Goal: Task Accomplishment & Management: Manage account settings

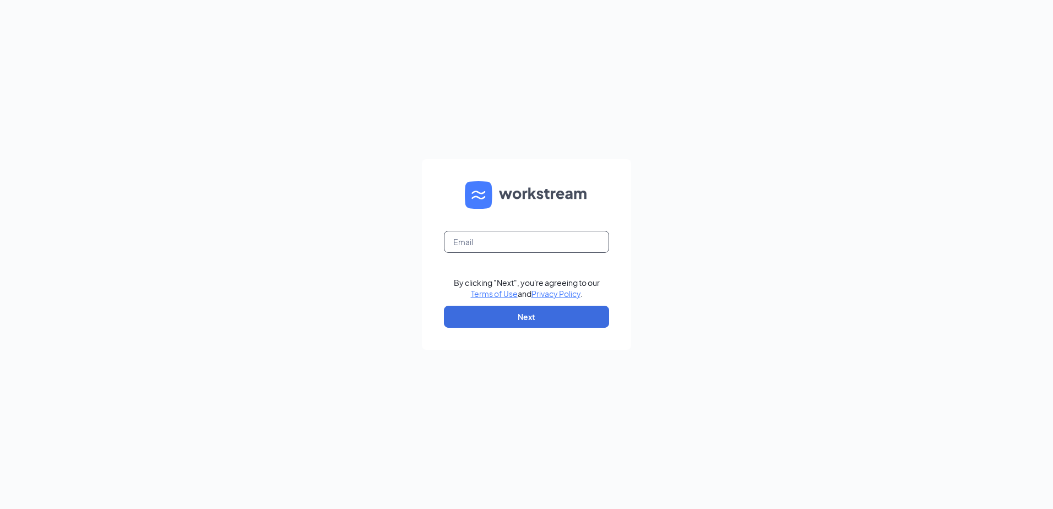
click at [476, 237] on input "text" at bounding box center [526, 242] width 165 height 22
type input "[EMAIL_ADDRESS][DOMAIN_NAME]"
click at [522, 313] on button "Next" at bounding box center [526, 317] width 165 height 22
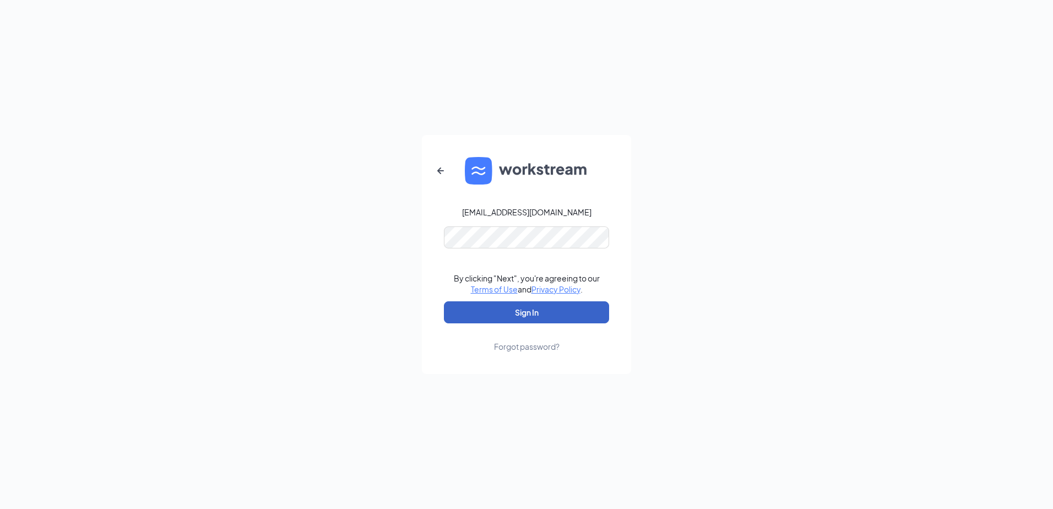
click at [533, 308] on button "Sign In" at bounding box center [526, 312] width 165 height 22
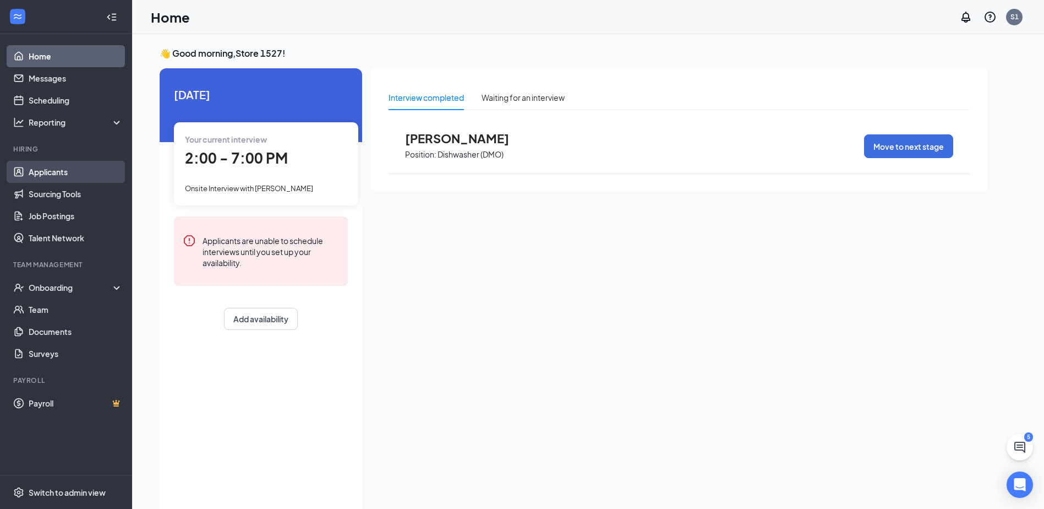
click at [72, 176] on link "Applicants" at bounding box center [76, 172] width 94 height 22
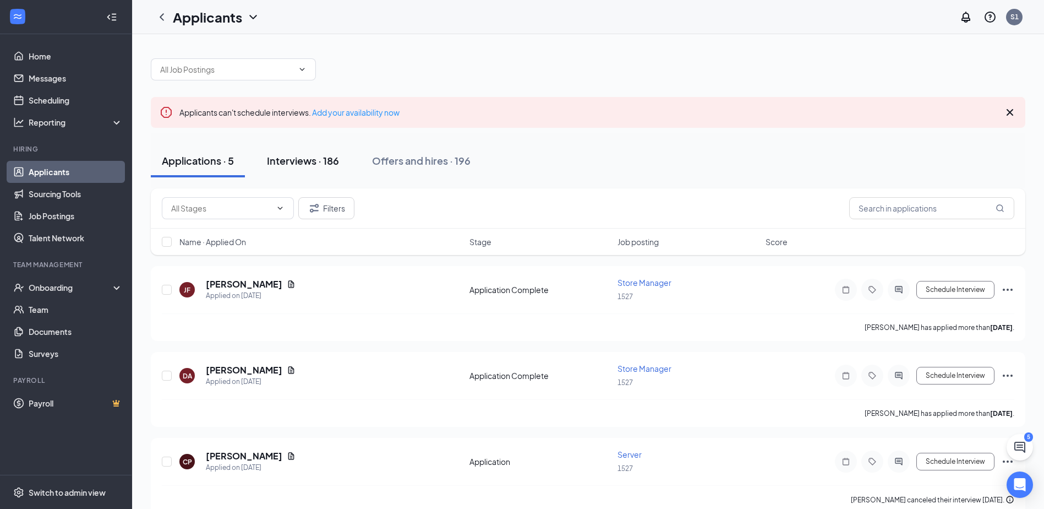
click at [315, 166] on div "Interviews · 186" at bounding box center [303, 161] width 72 height 14
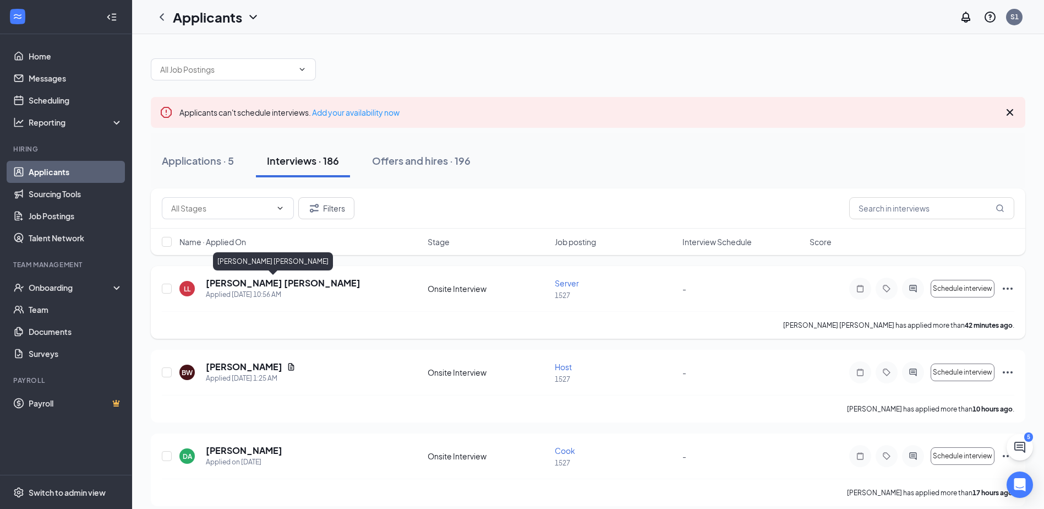
click at [281, 287] on h5 "Luis Landeros Carlos" at bounding box center [283, 283] width 155 height 12
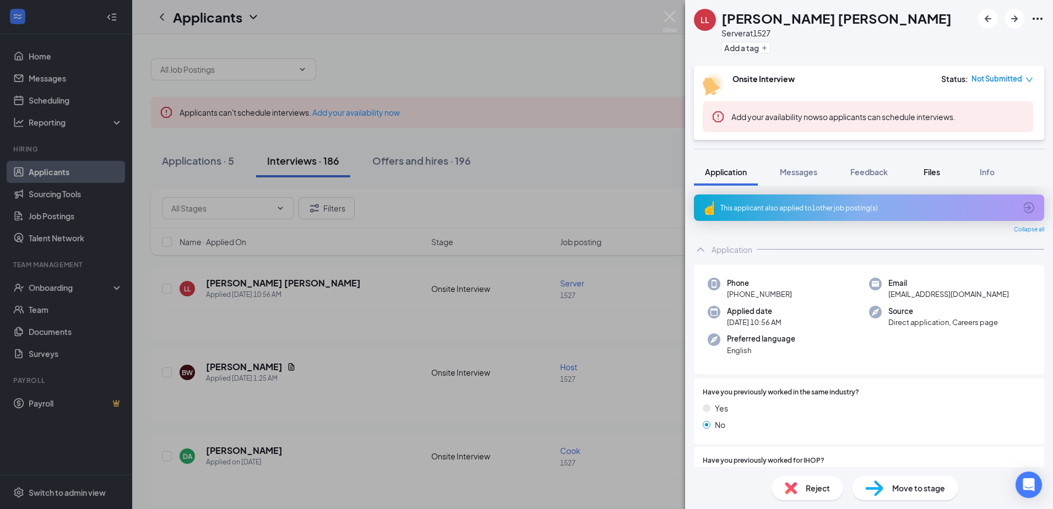
click at [935, 178] on button "Files" at bounding box center [931, 172] width 44 height 28
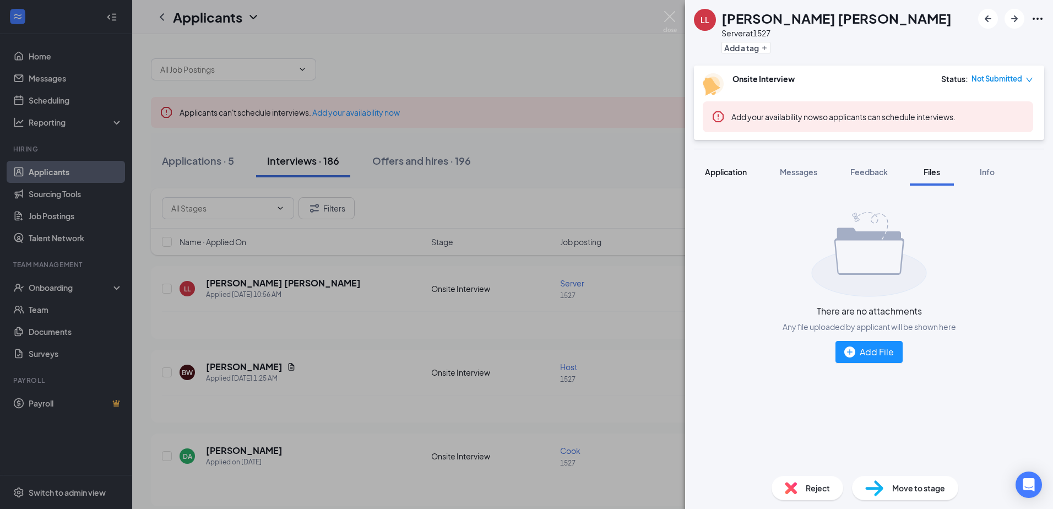
click at [731, 163] on button "Application" at bounding box center [726, 172] width 64 height 28
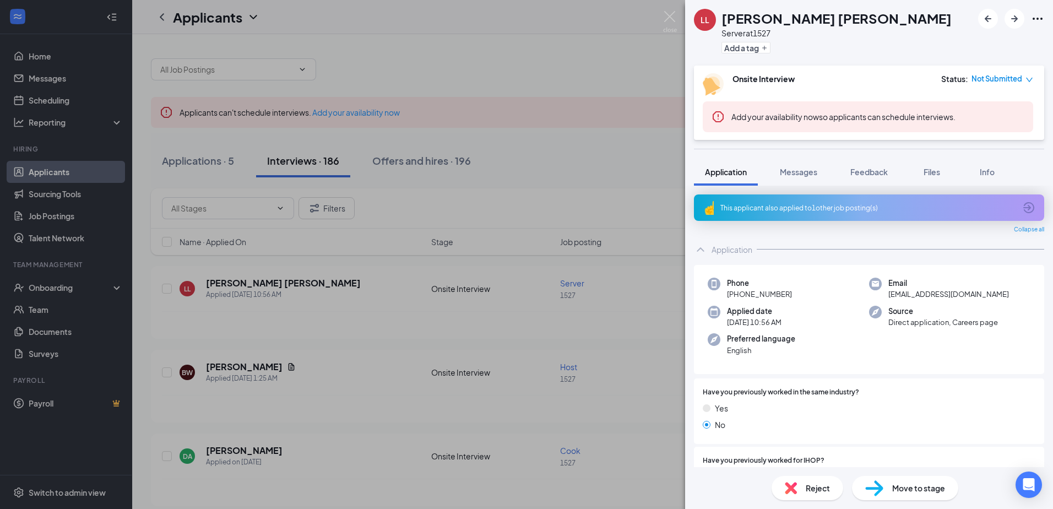
click at [1036, 4] on div "LL Luis Landeros Carlos Server at 1527 Add a tag" at bounding box center [869, 33] width 368 height 66
click at [1040, 14] on icon "Ellipses" at bounding box center [1037, 18] width 13 height 13
click at [989, 45] on link "View full application" at bounding box center [977, 44] width 119 height 11
click at [391, 144] on div "LL Luis Landeros Carlos Server at 1527 Add a tag Onsite Interview Status : Not …" at bounding box center [526, 254] width 1053 height 509
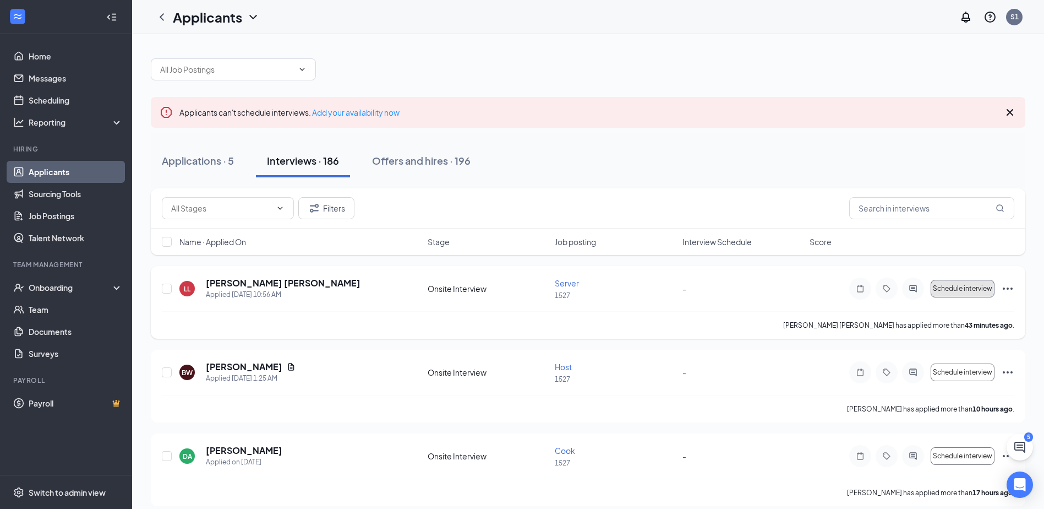
click at [961, 288] on span "Schedule interview" at bounding box center [962, 289] width 59 height 8
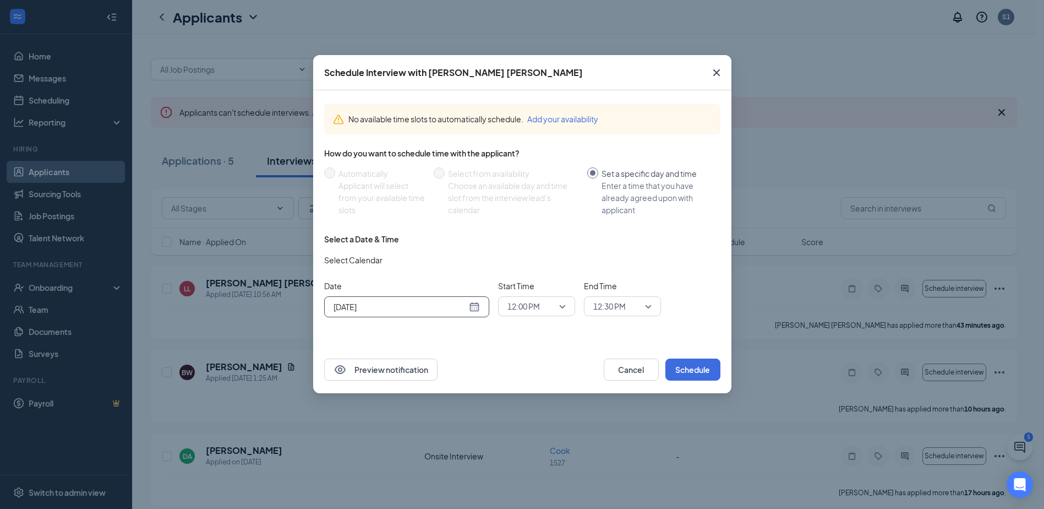
click at [460, 306] on input "Aug 26, 2025" at bounding box center [400, 307] width 133 height 12
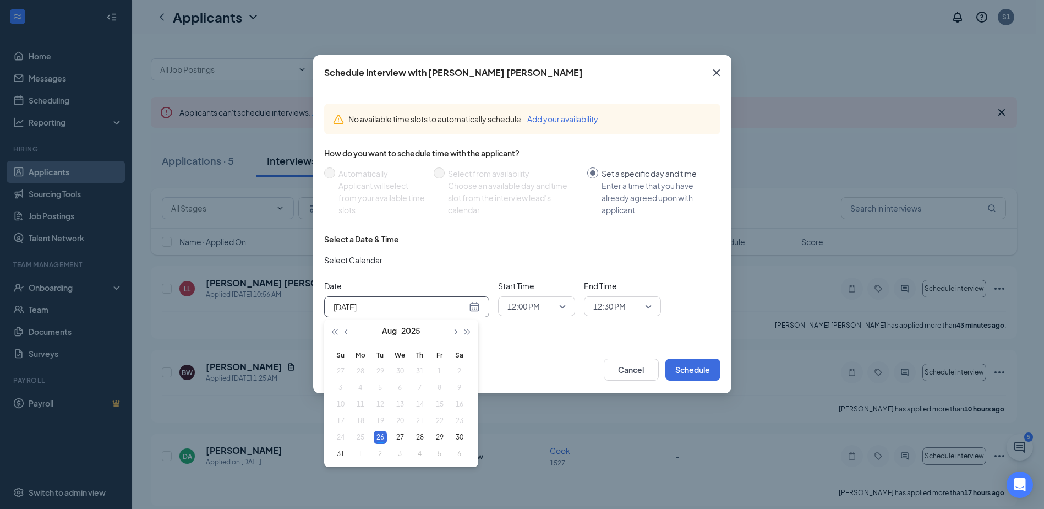
click at [468, 306] on div "Aug 26, 2025" at bounding box center [407, 307] width 146 height 12
type input "Aug 29, 2025"
click at [438, 433] on div "29" at bounding box center [439, 437] width 13 height 13
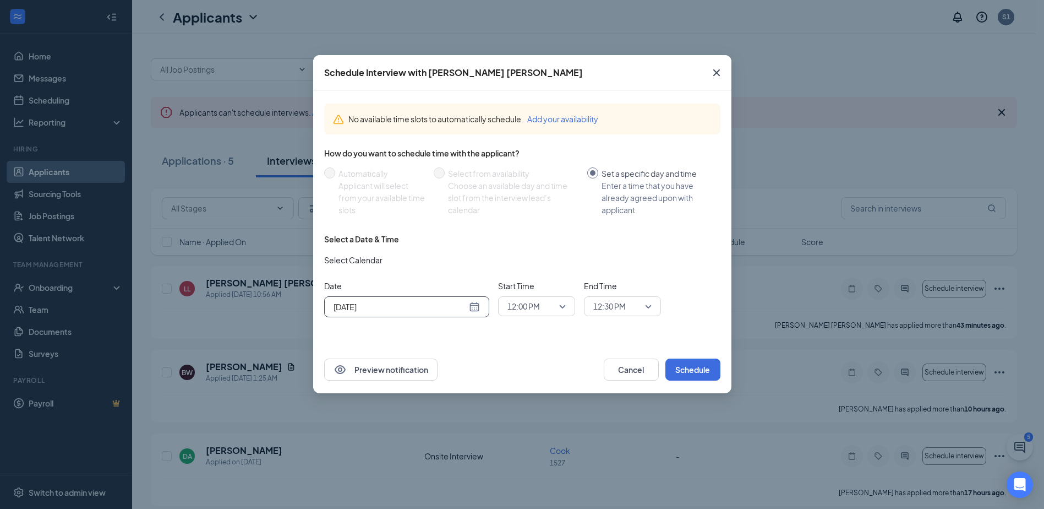
click at [562, 307] on span "12:00 PM" at bounding box center [537, 306] width 58 height 17
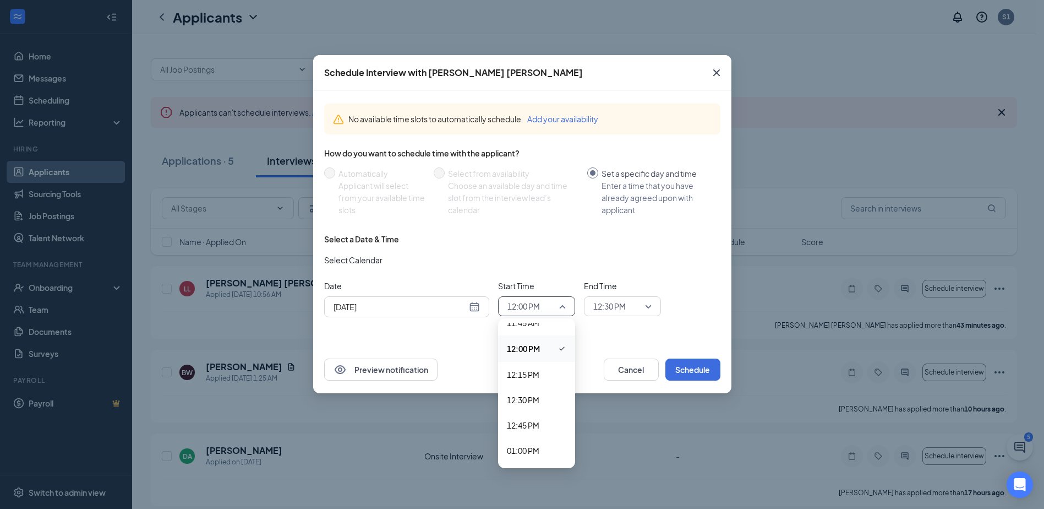
scroll to position [1321, 0]
click at [544, 333] on span "01:00 PM" at bounding box center [536, 332] width 59 height 12
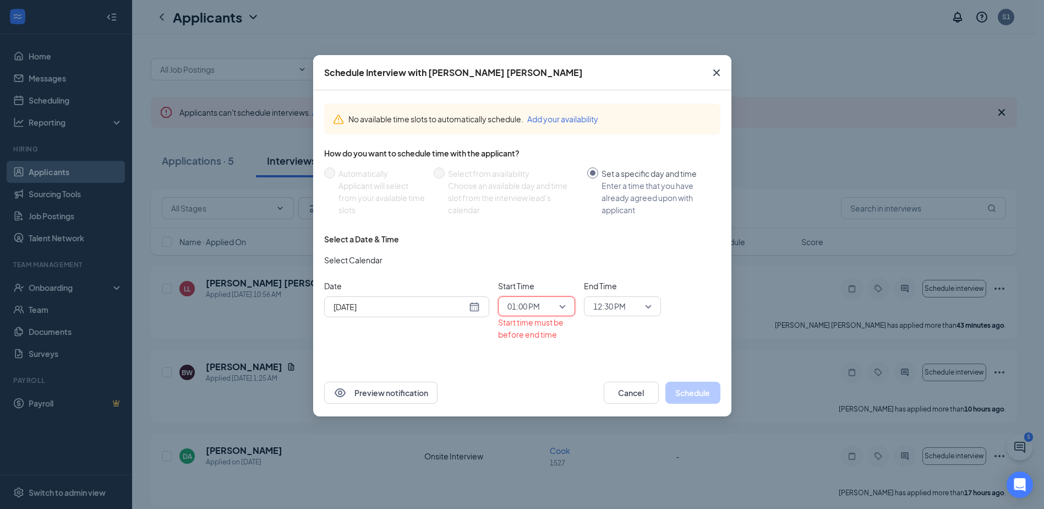
click at [620, 307] on span "12:30 PM" at bounding box center [609, 306] width 32 height 17
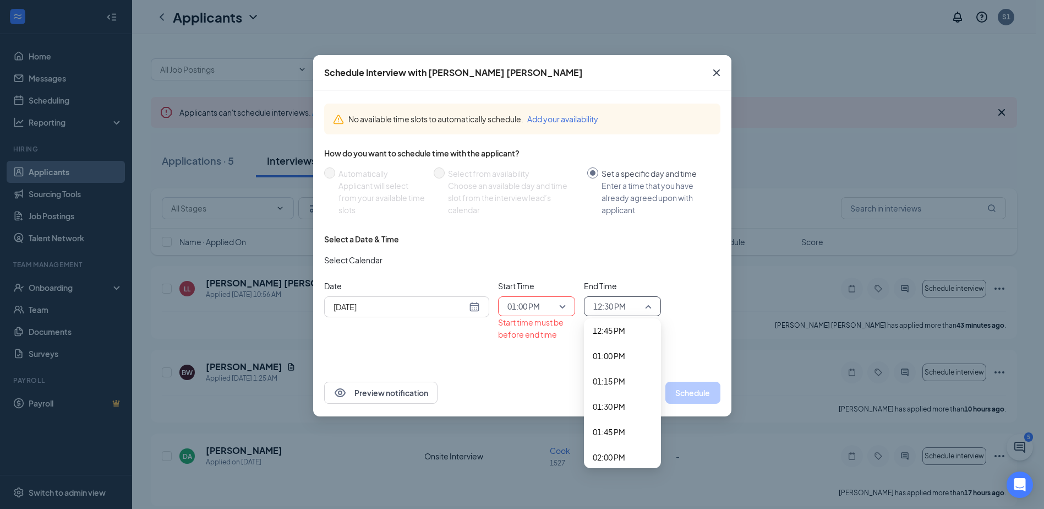
scroll to position [1317, 0]
click at [626, 354] on div "01:15 PM" at bounding box center [622, 361] width 77 height 25
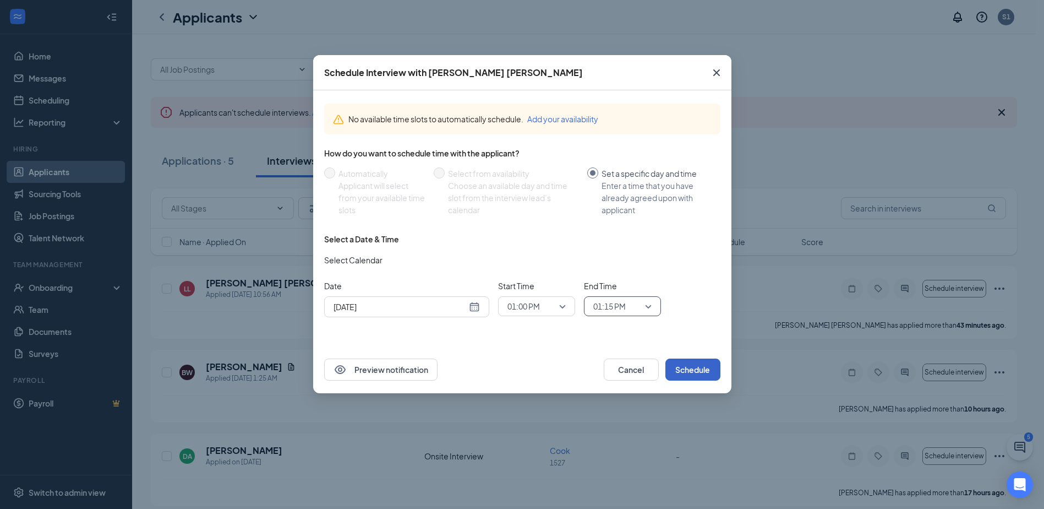
click at [681, 368] on button "Schedule" at bounding box center [693, 369] width 55 height 22
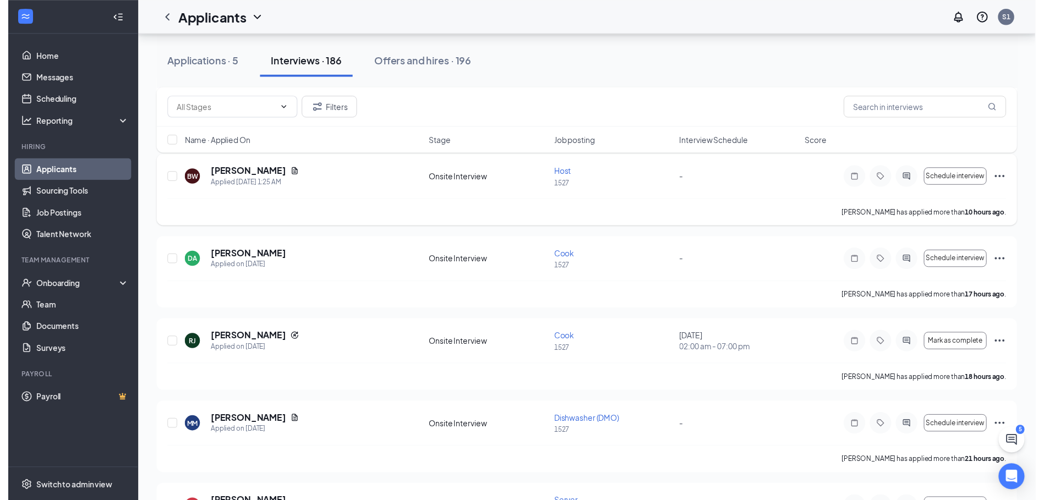
scroll to position [220, 0]
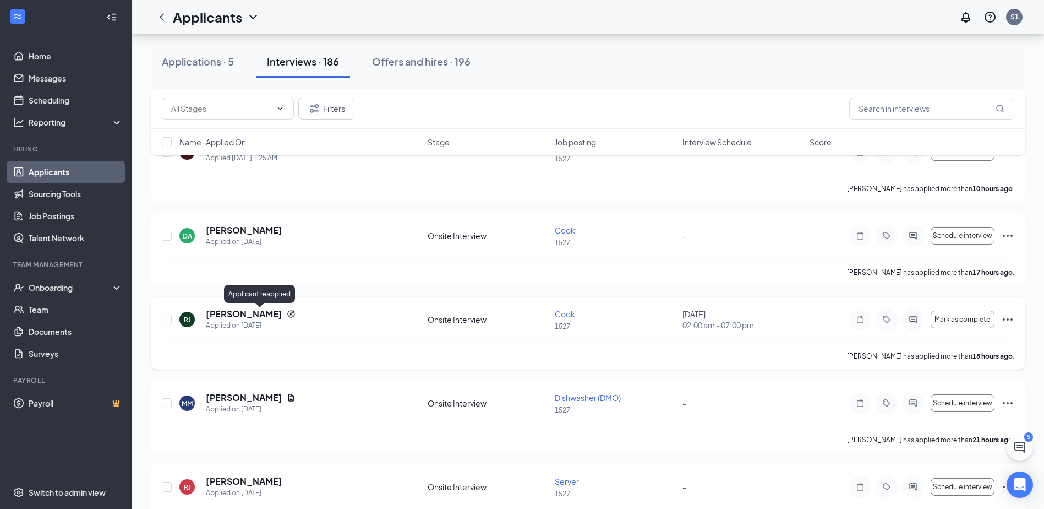
click at [287, 315] on icon "Reapply" at bounding box center [291, 313] width 9 height 9
click at [246, 313] on h5 "Raul Javier" at bounding box center [244, 314] width 77 height 12
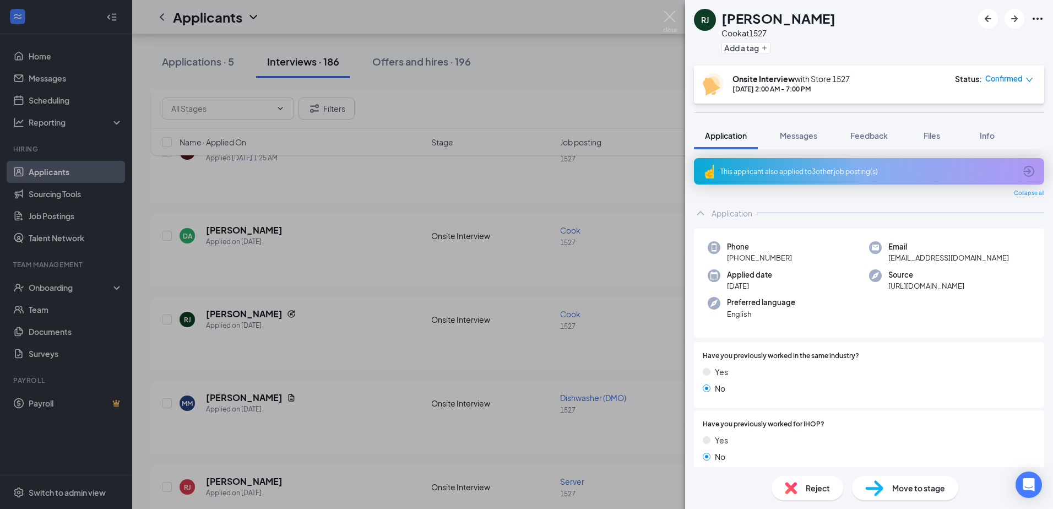
click at [923, 485] on span "Move to stage" at bounding box center [918, 488] width 53 height 12
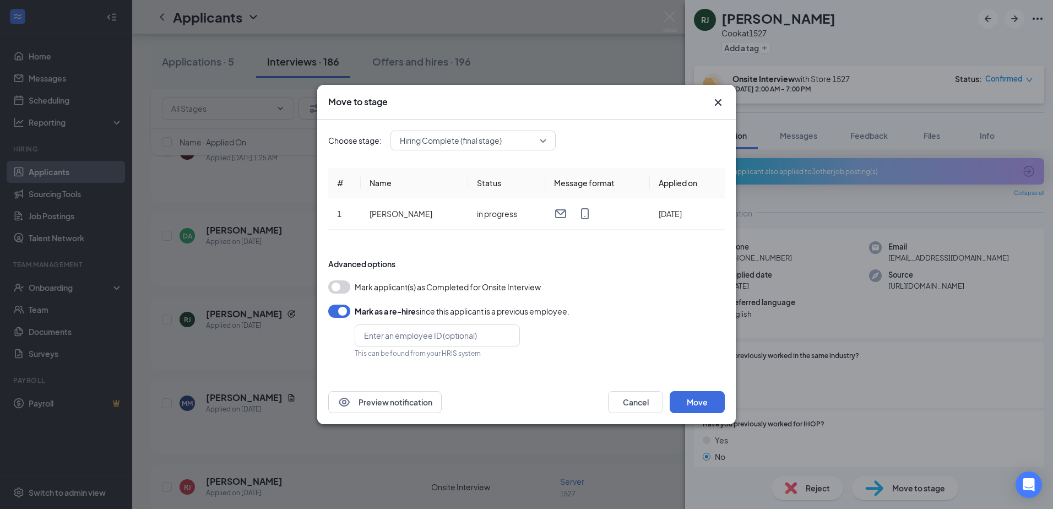
click at [726, 96] on div "Move to stage" at bounding box center [526, 102] width 418 height 35
click at [723, 99] on icon "Cross" at bounding box center [717, 102] width 13 height 13
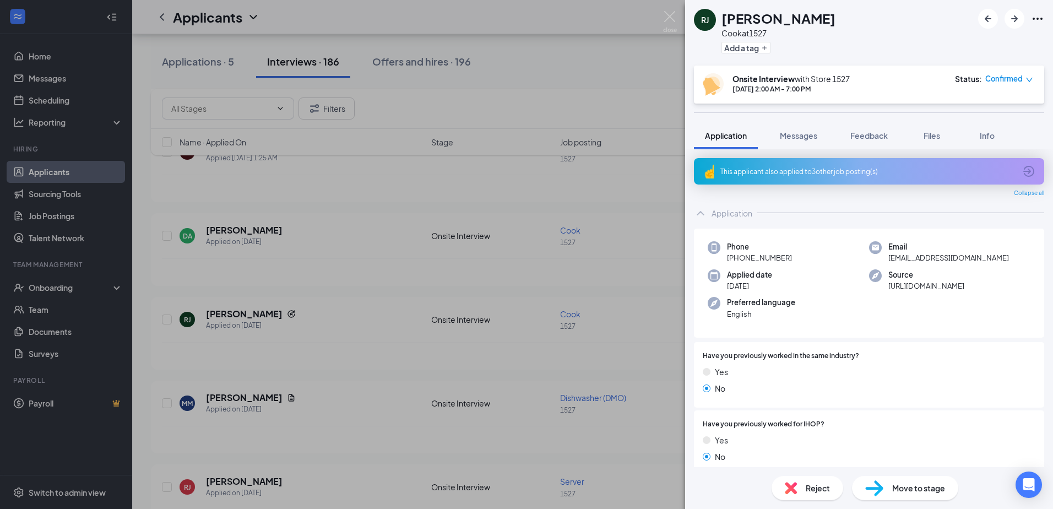
click at [88, 279] on div "RJ Raul Javier Cook at 1527 Add a tag Onsite Interview with Store 1527 Aug 26, …" at bounding box center [526, 254] width 1053 height 509
click at [89, 288] on div "Onboarding" at bounding box center [71, 287] width 85 height 11
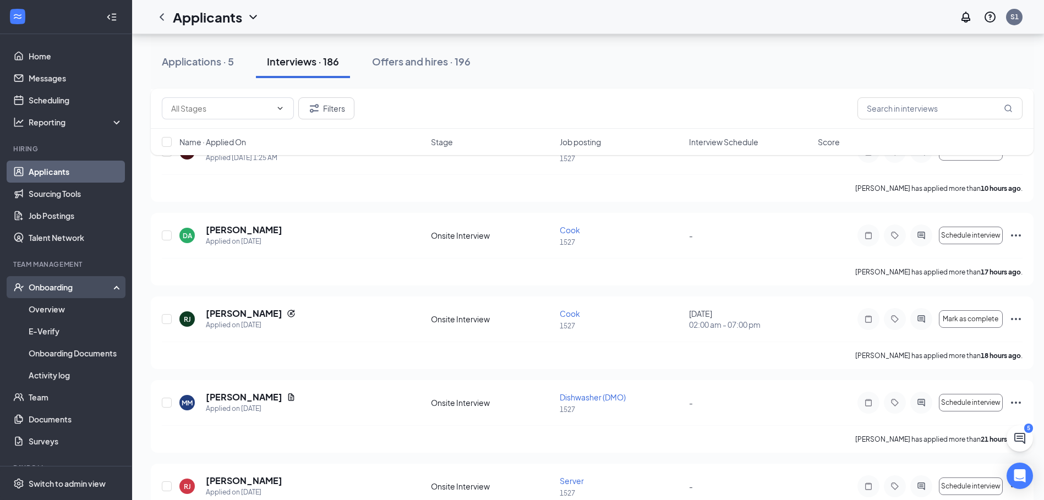
click at [89, 288] on div "Onboarding" at bounding box center [71, 287] width 85 height 11
click at [92, 285] on div "Onboarding" at bounding box center [71, 287] width 85 height 11
click at [66, 314] on link "Overview" at bounding box center [76, 309] width 94 height 22
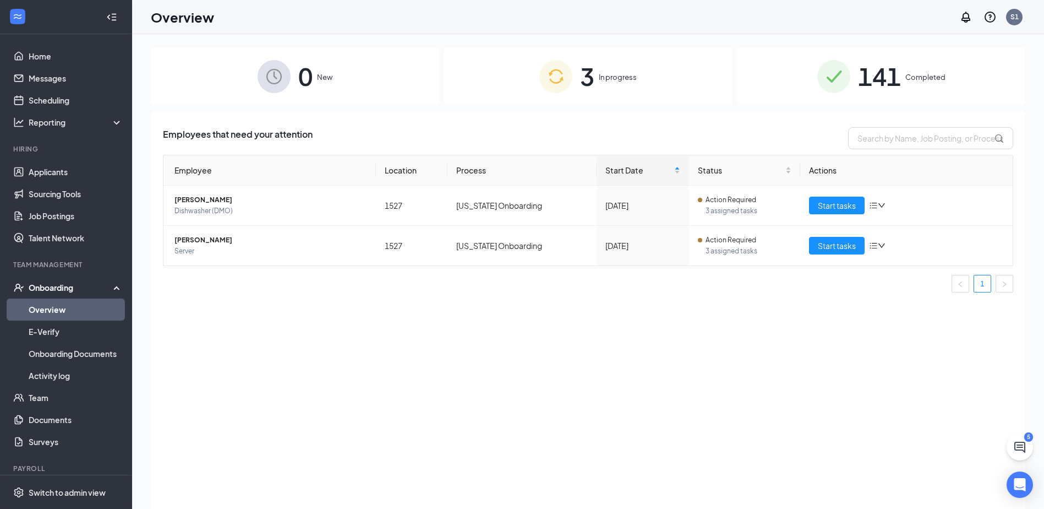
click at [608, 82] on span "In progress" at bounding box center [618, 77] width 38 height 11
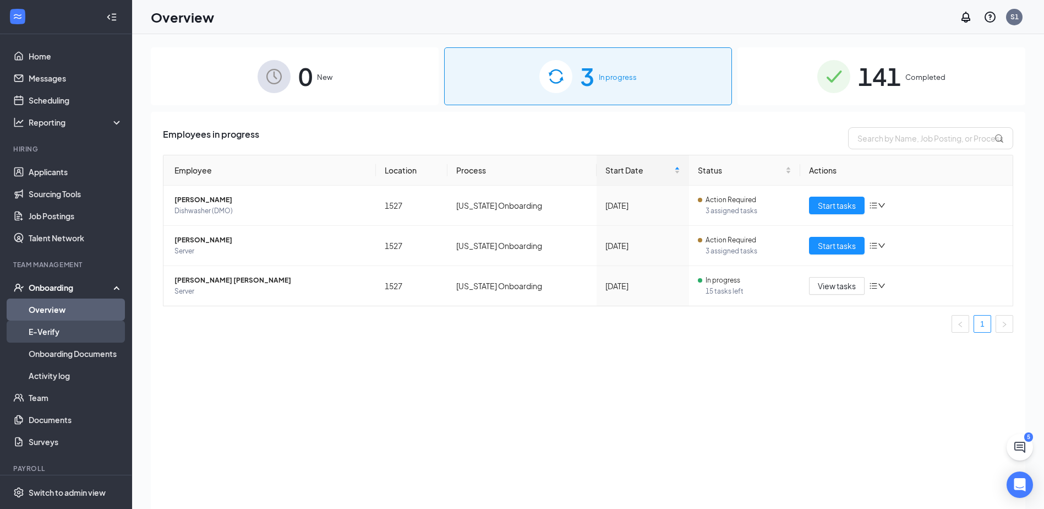
click at [62, 328] on link "E-Verify" at bounding box center [76, 331] width 94 height 22
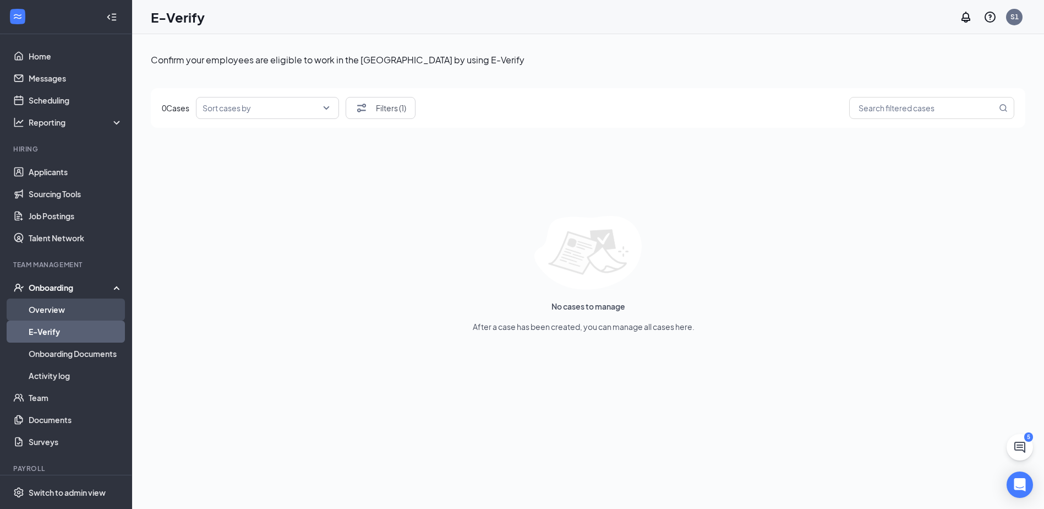
click at [61, 318] on link "Overview" at bounding box center [76, 309] width 94 height 22
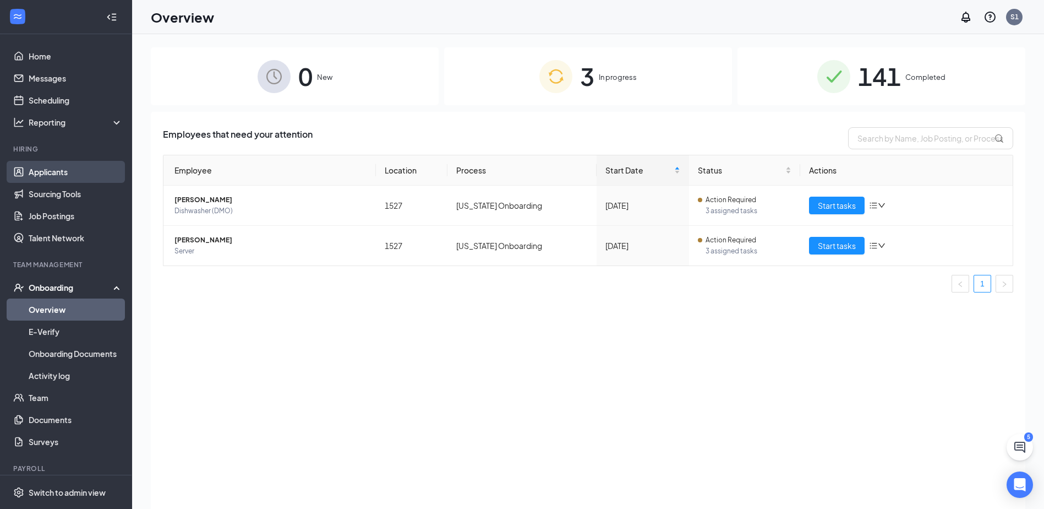
click at [36, 166] on link "Applicants" at bounding box center [76, 172] width 94 height 22
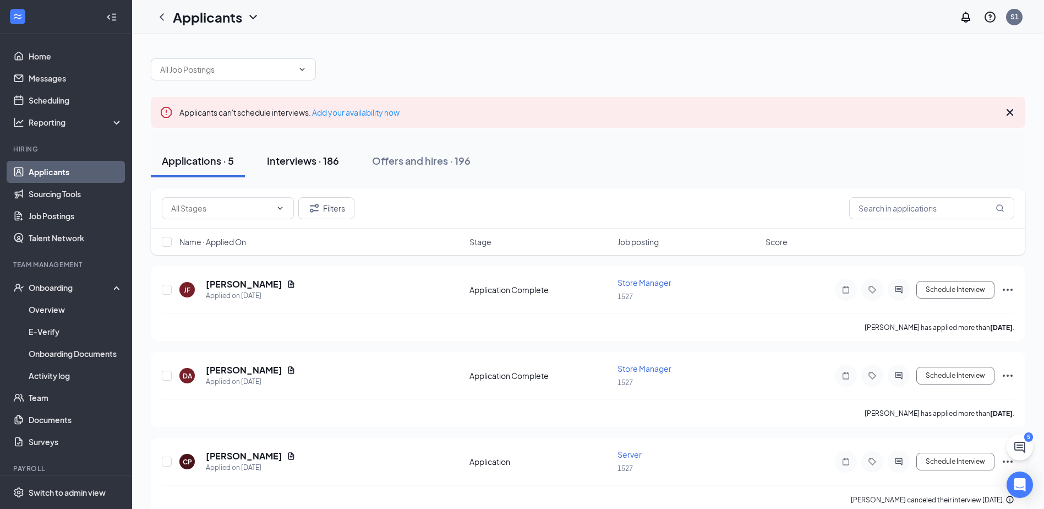
click at [313, 145] on button "Interviews · 186" at bounding box center [303, 160] width 94 height 33
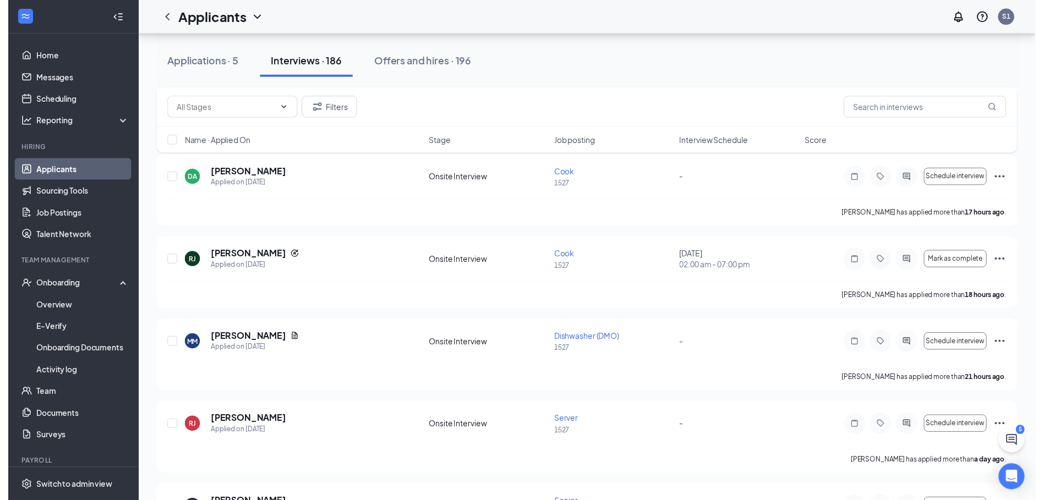
scroll to position [275, 0]
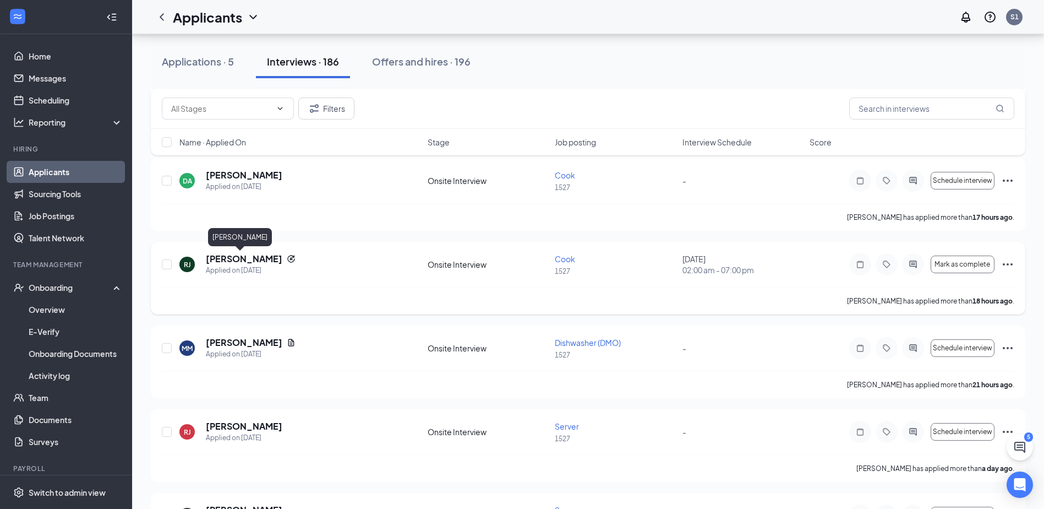
click at [246, 260] on h5 "Raul Javier" at bounding box center [244, 259] width 77 height 12
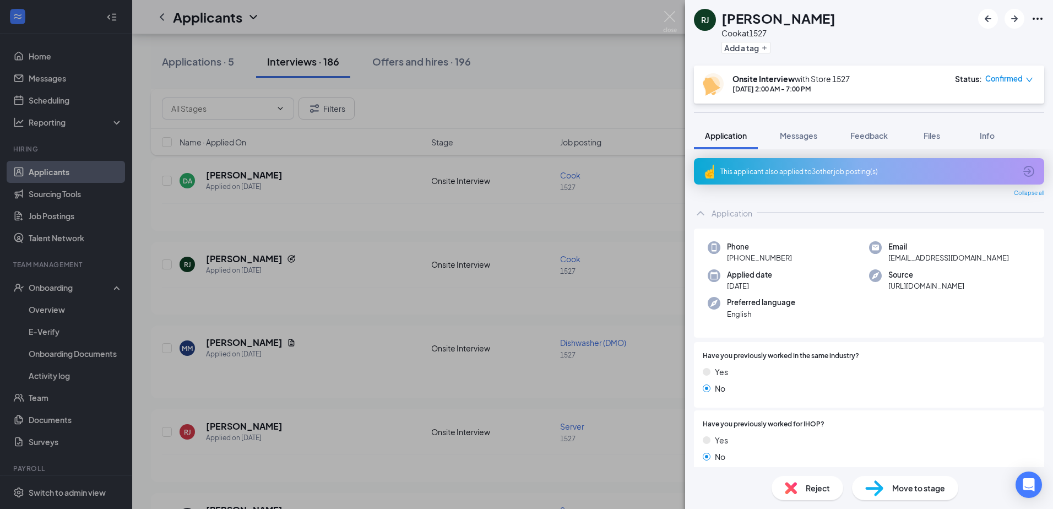
click at [880, 488] on img at bounding box center [874, 488] width 18 height 16
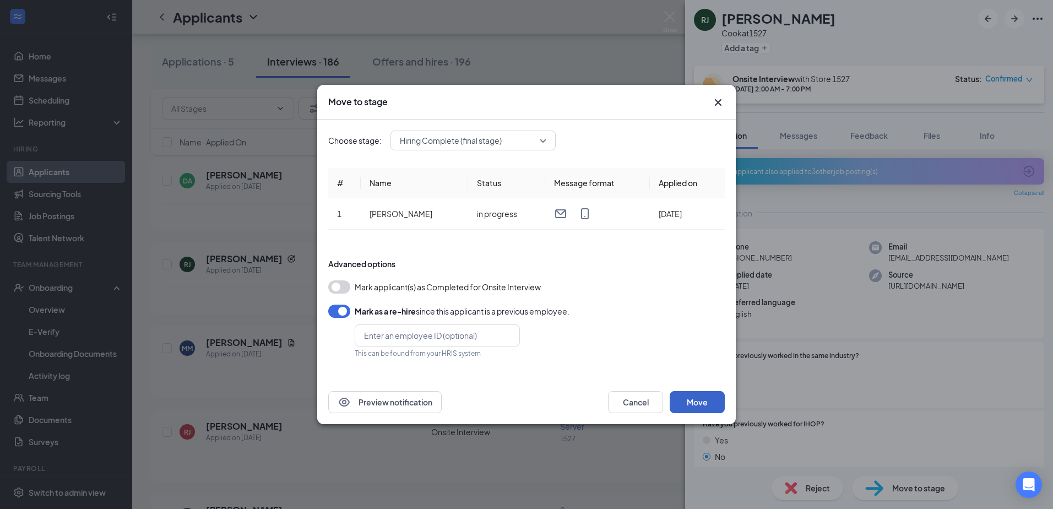
click at [694, 404] on button "Move" at bounding box center [696, 402] width 55 height 22
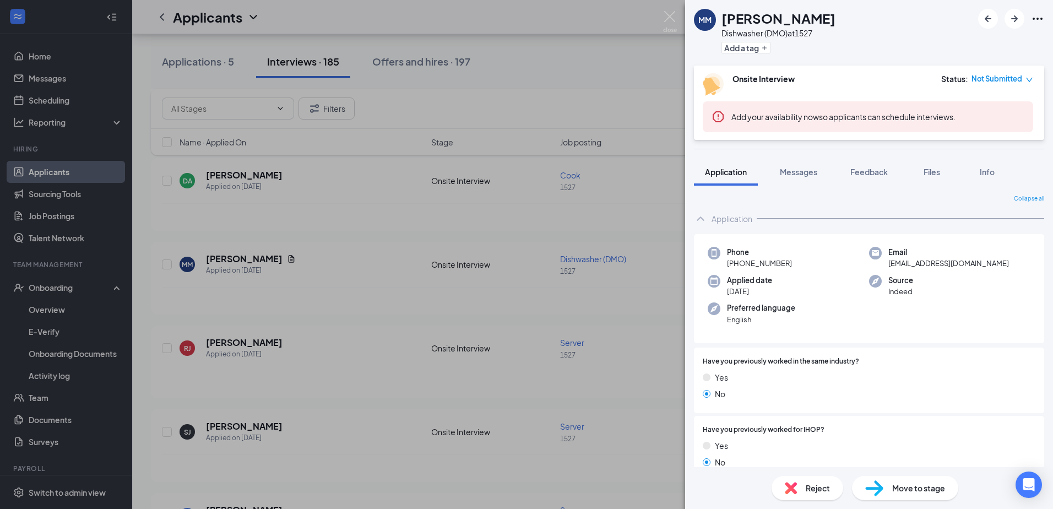
click at [75, 269] on div "MM Maritza Martinez Dishwasher (DMO) at 1527 Add a tag Onsite Interview Status …" at bounding box center [526, 254] width 1053 height 509
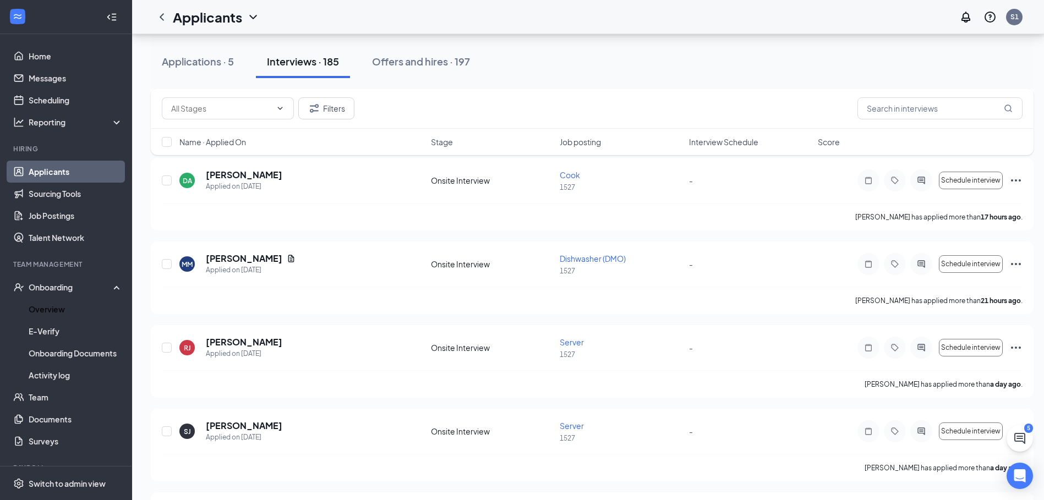
drag, startPoint x: 45, startPoint y: 309, endPoint x: 174, endPoint y: 504, distance: 233.9
click at [45, 309] on link "Overview" at bounding box center [76, 309] width 94 height 22
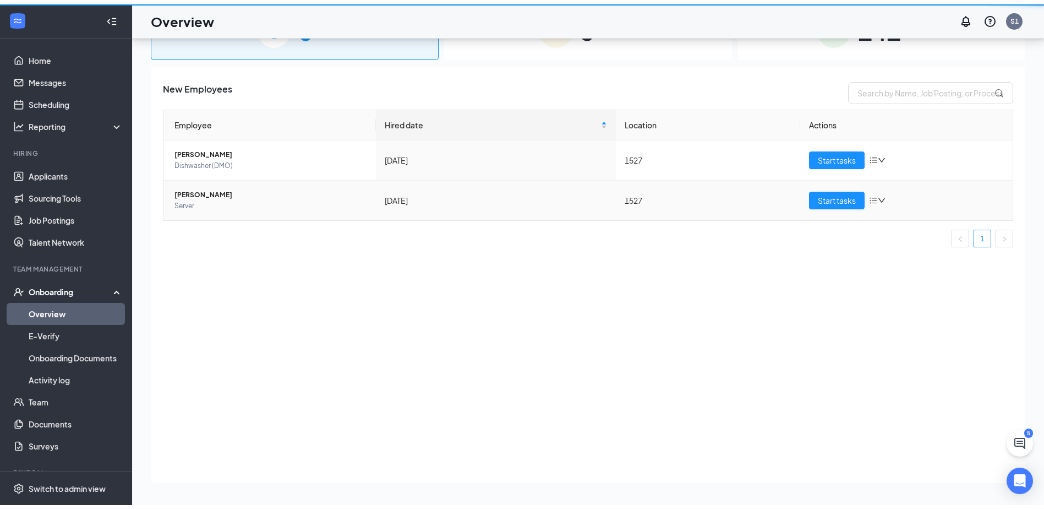
scroll to position [50, 0]
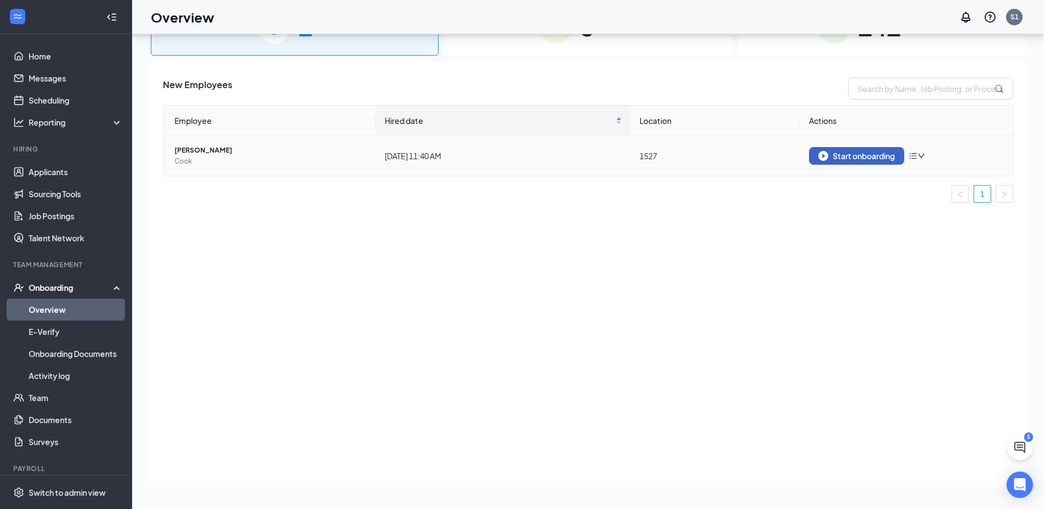
click at [869, 155] on div "Start onboarding" at bounding box center [857, 156] width 77 height 10
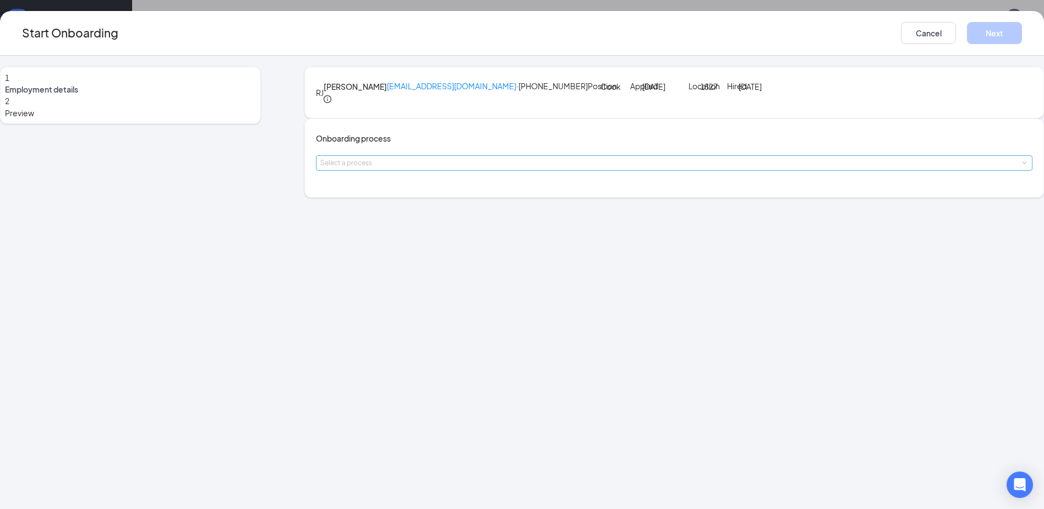
click at [478, 168] on div "Select a process" at bounding box center [671, 162] width 703 height 11
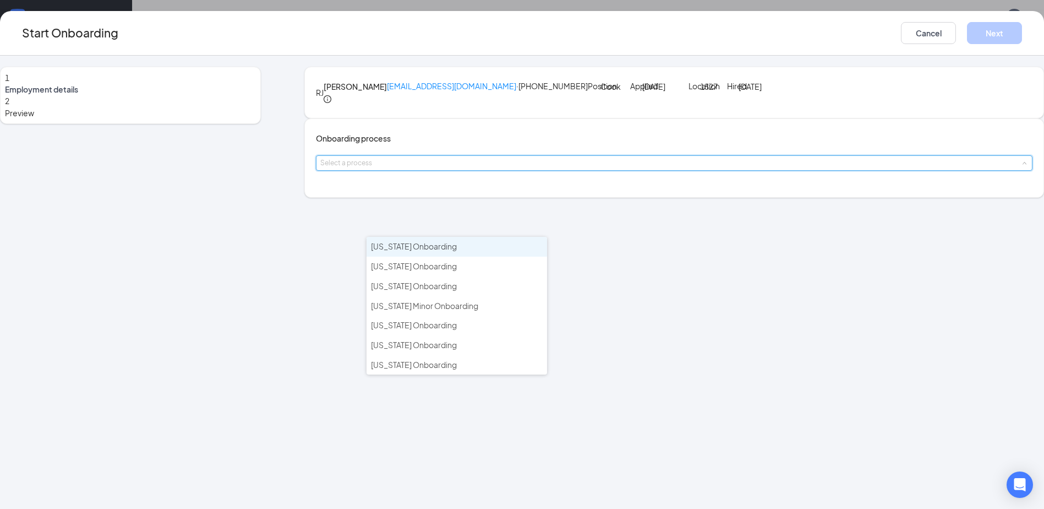
click at [435, 241] on span "Arizona Onboarding" at bounding box center [414, 246] width 86 height 10
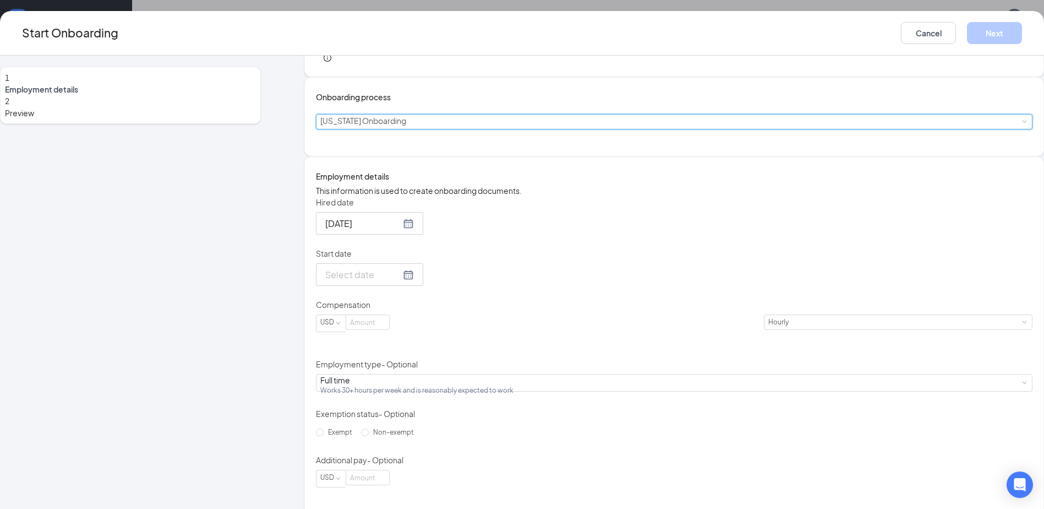
scroll to position [110, 0]
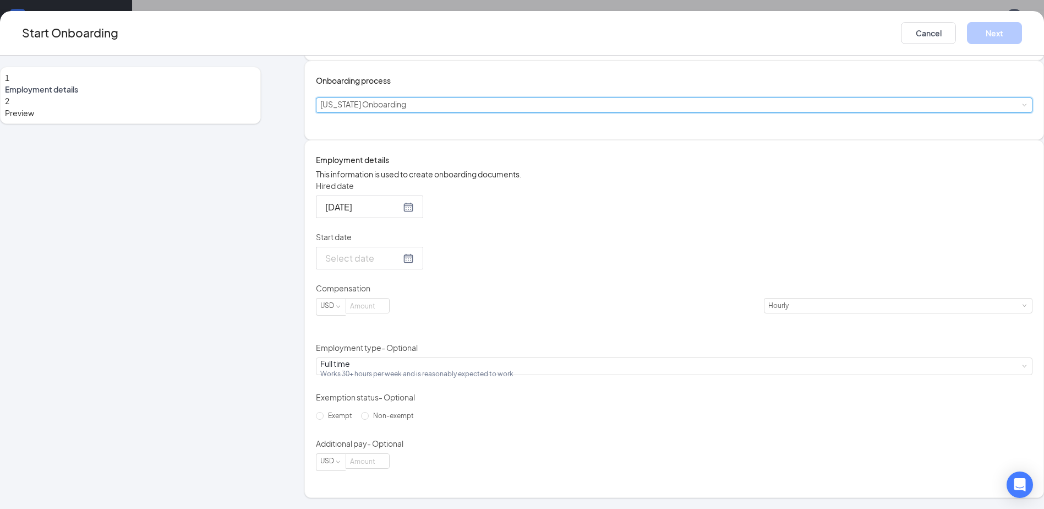
click at [414, 265] on div at bounding box center [369, 258] width 89 height 14
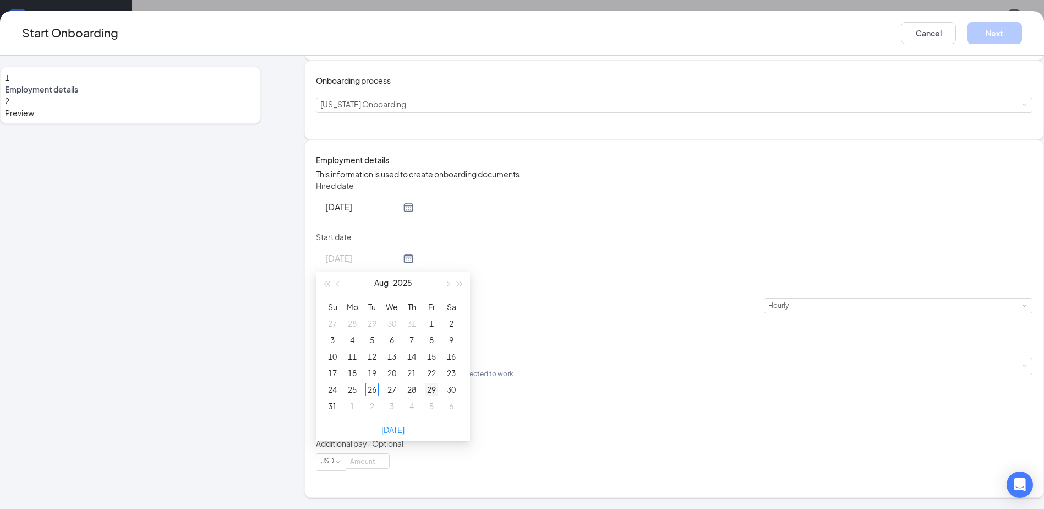
type input "Aug 29, 2025"
click at [438, 396] on div "29" at bounding box center [431, 389] width 13 height 13
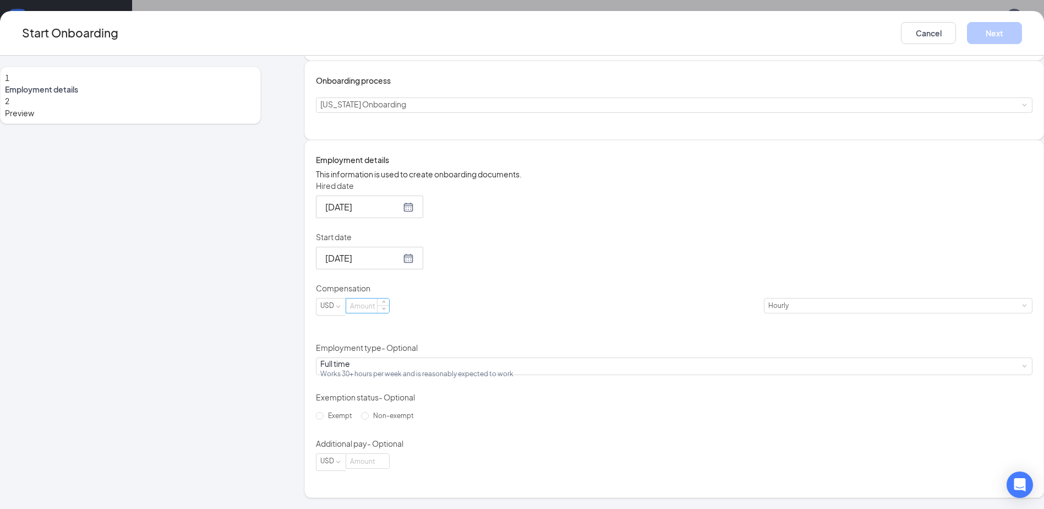
click at [389, 313] on input at bounding box center [367, 305] width 43 height 14
type input "14.7"
click at [967, 40] on button "Next" at bounding box center [994, 33] width 55 height 22
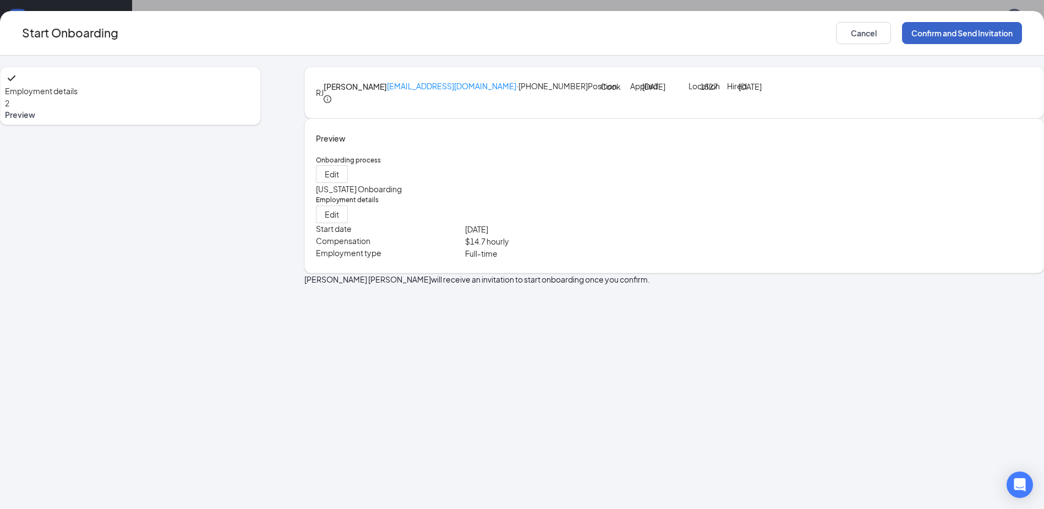
click at [907, 37] on button "Confirm and Send Invitation" at bounding box center [962, 33] width 120 height 22
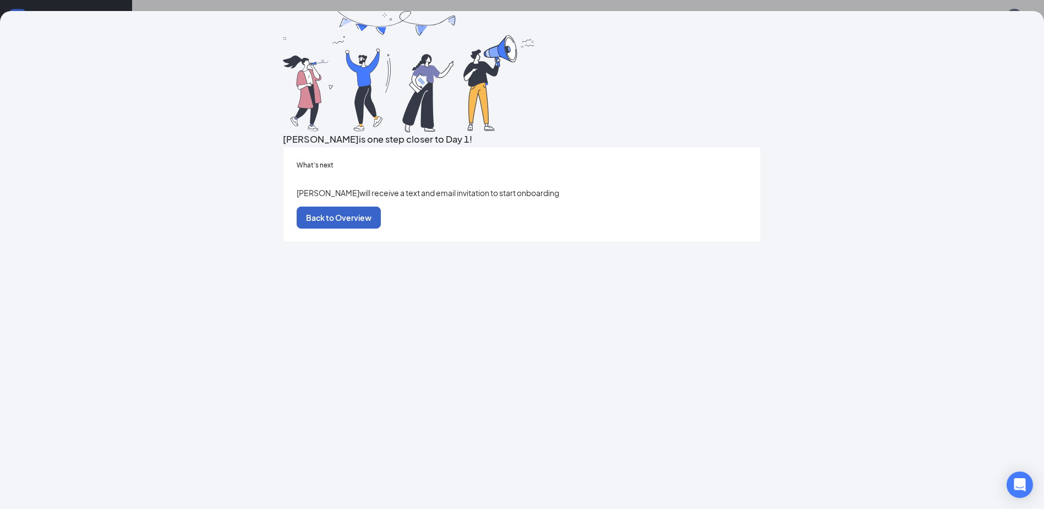
click at [381, 228] on button "Back to Overview" at bounding box center [339, 217] width 84 height 22
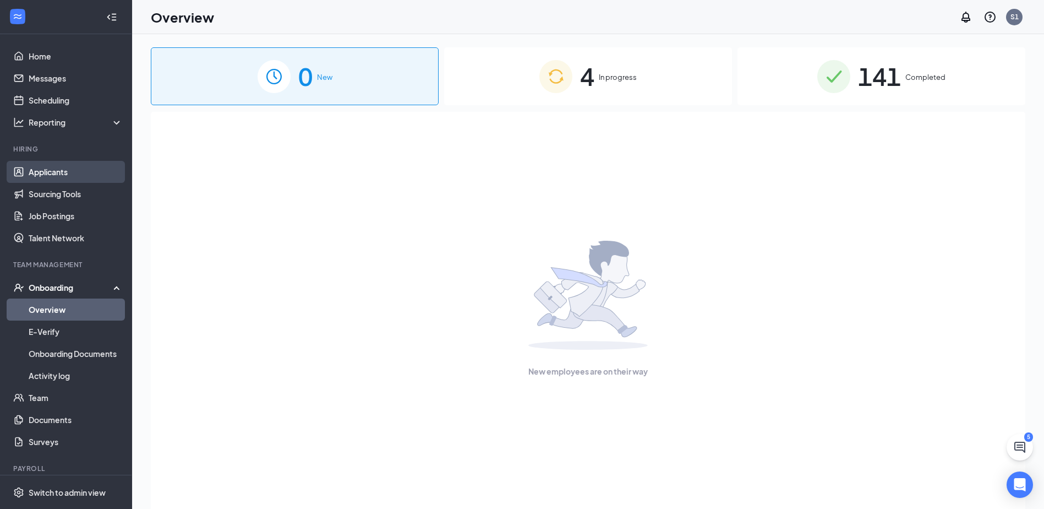
click at [63, 162] on link "Applicants" at bounding box center [76, 172] width 94 height 22
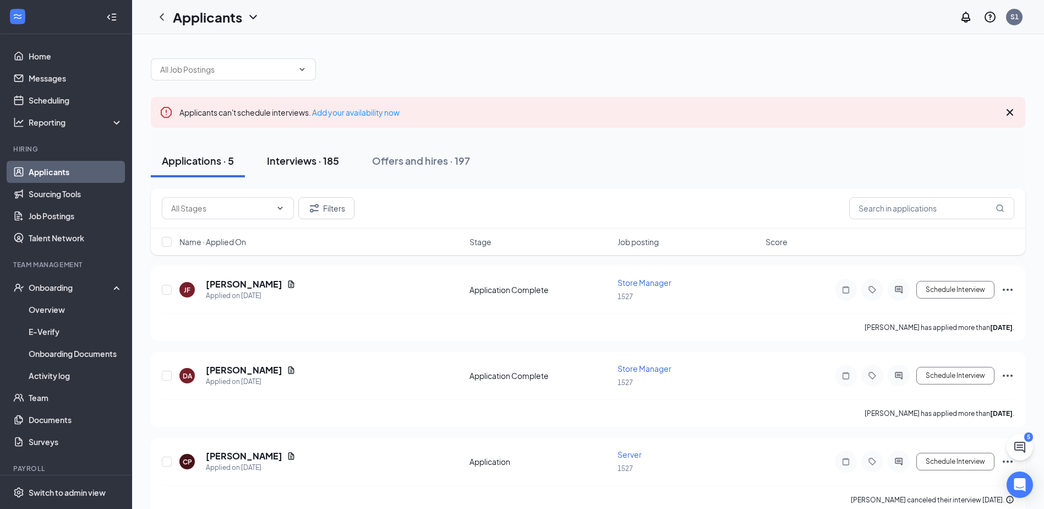
click at [311, 165] on div "Interviews · 185" at bounding box center [303, 161] width 72 height 14
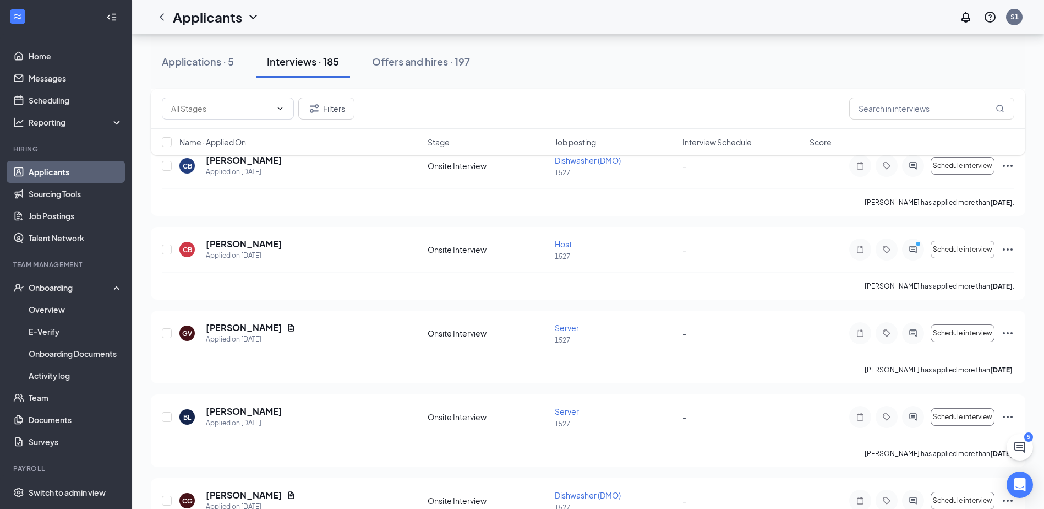
scroll to position [1026, 0]
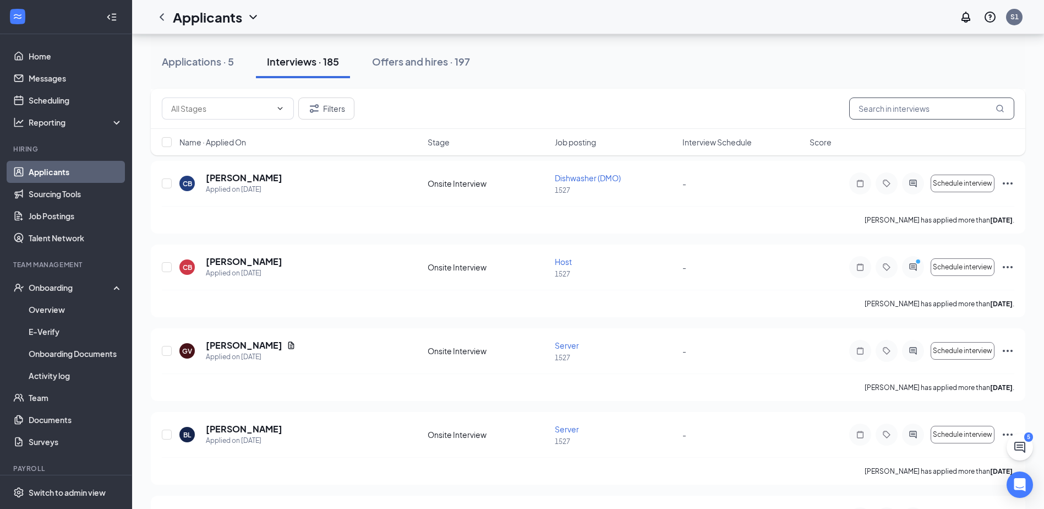
click at [895, 105] on input "text" at bounding box center [931, 108] width 165 height 22
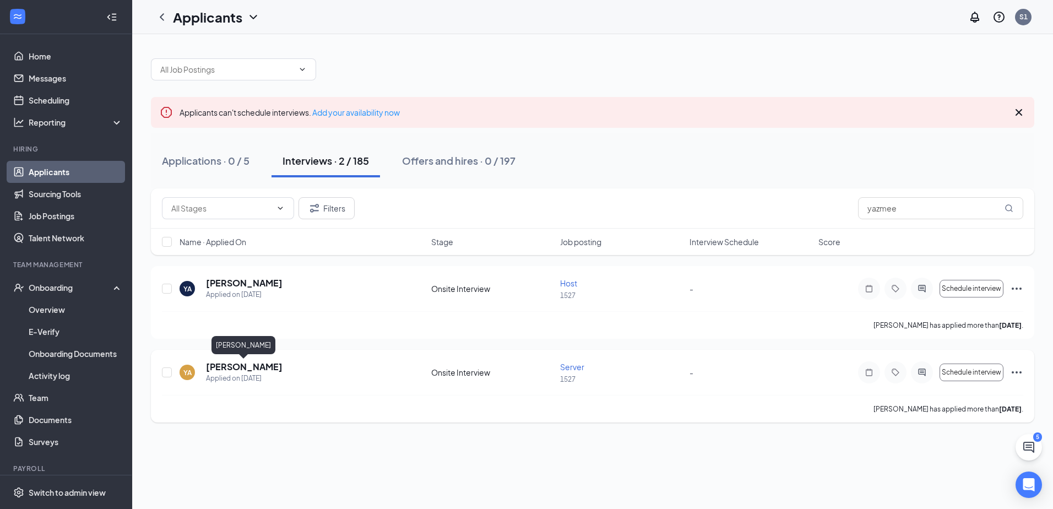
click at [260, 368] on h5 "Yazmeen Arroyo" at bounding box center [244, 367] width 77 height 12
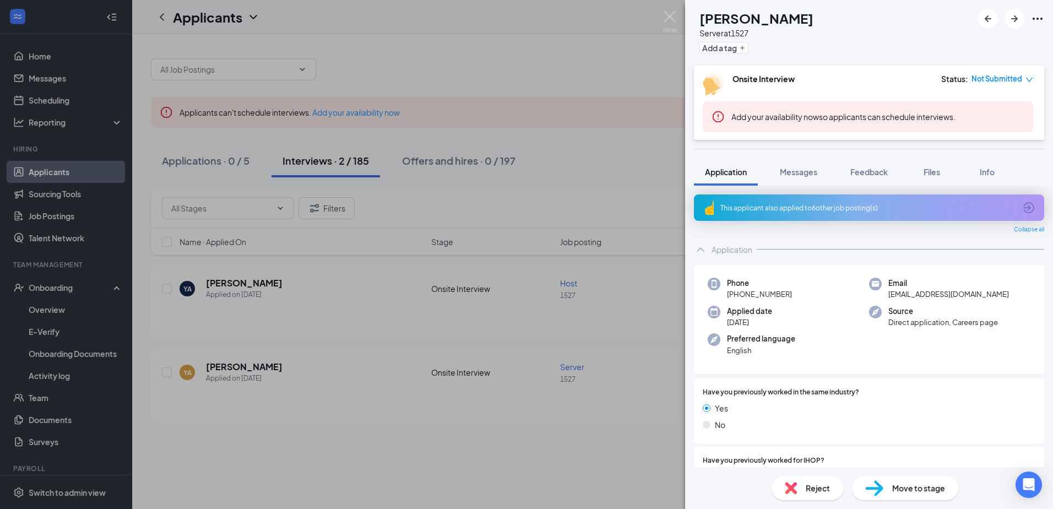
click at [1038, 19] on icon "Ellipses" at bounding box center [1037, 19] width 10 height 2
click at [962, 43] on link "View full application" at bounding box center [977, 44] width 119 height 11
click at [673, 18] on img at bounding box center [670, 21] width 14 height 21
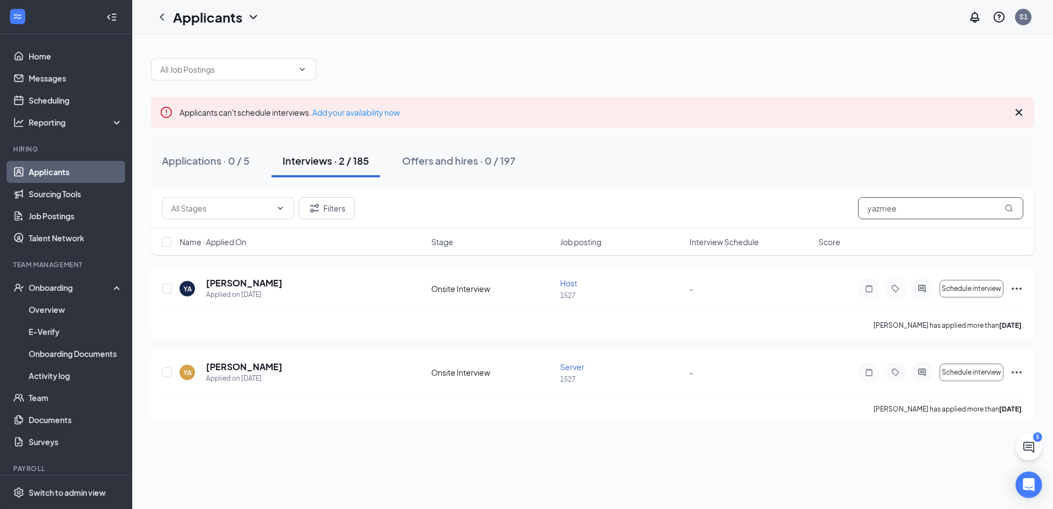
drag, startPoint x: 915, startPoint y: 210, endPoint x: 785, endPoint y: 204, distance: 130.0
click at [791, 206] on div "Filters yazmee" at bounding box center [592, 208] width 861 height 22
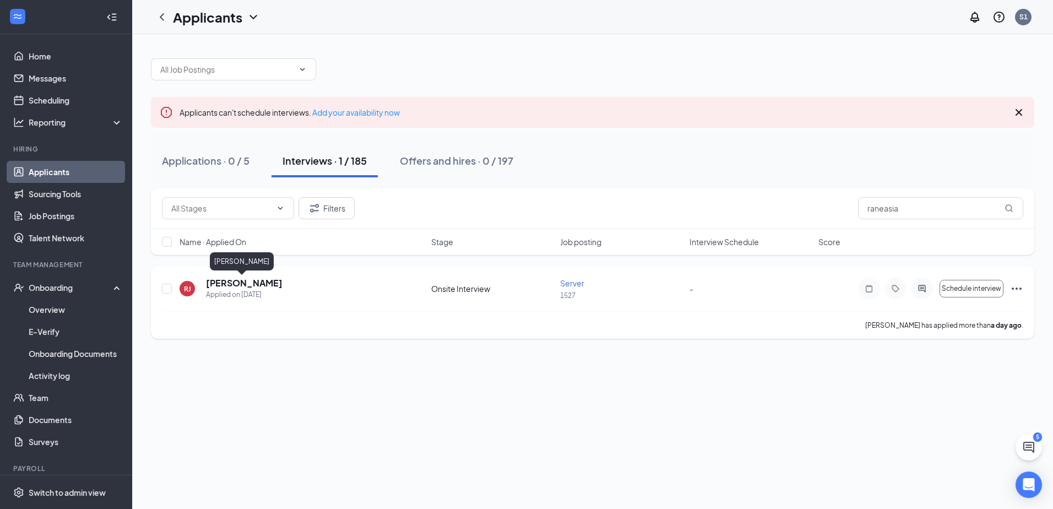
click at [259, 285] on h5 "[PERSON_NAME]" at bounding box center [244, 283] width 77 height 12
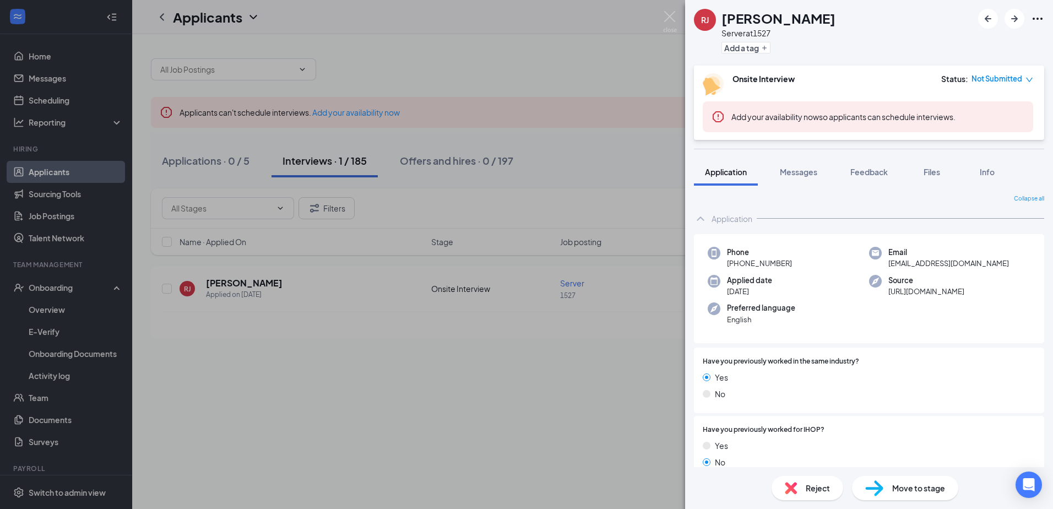
click at [1043, 19] on icon "Ellipses" at bounding box center [1037, 18] width 13 height 13
click at [1039, 24] on icon "Ellipses" at bounding box center [1037, 18] width 13 height 13
click at [985, 42] on link "View full application" at bounding box center [977, 44] width 119 height 11
click at [665, 19] on img at bounding box center [670, 21] width 14 height 21
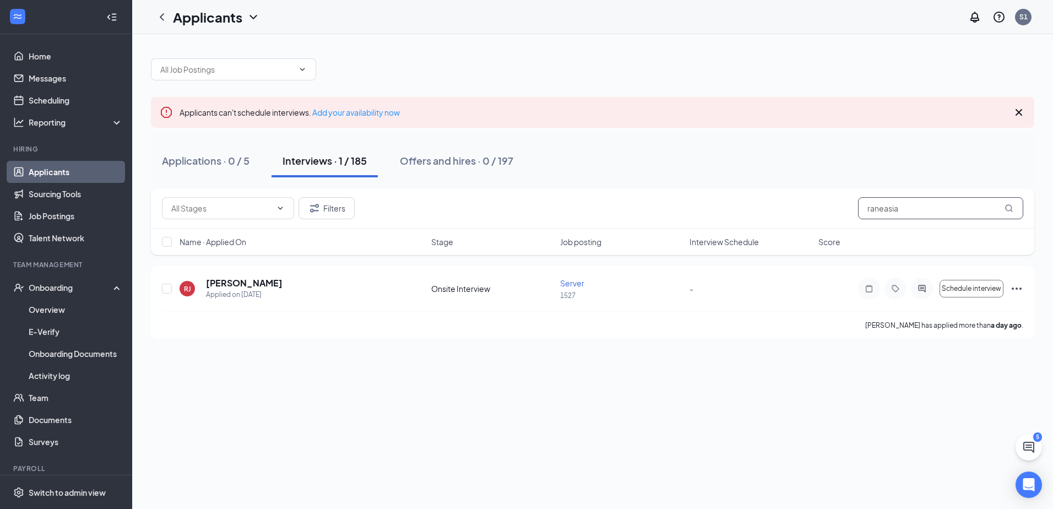
drag, startPoint x: 902, startPoint y: 210, endPoint x: 811, endPoint y: 212, distance: 90.9
click at [811, 212] on div "Filters raneasia" at bounding box center [592, 208] width 861 height 22
click at [259, 282] on h5 "Erik Amezcua" at bounding box center [244, 283] width 77 height 12
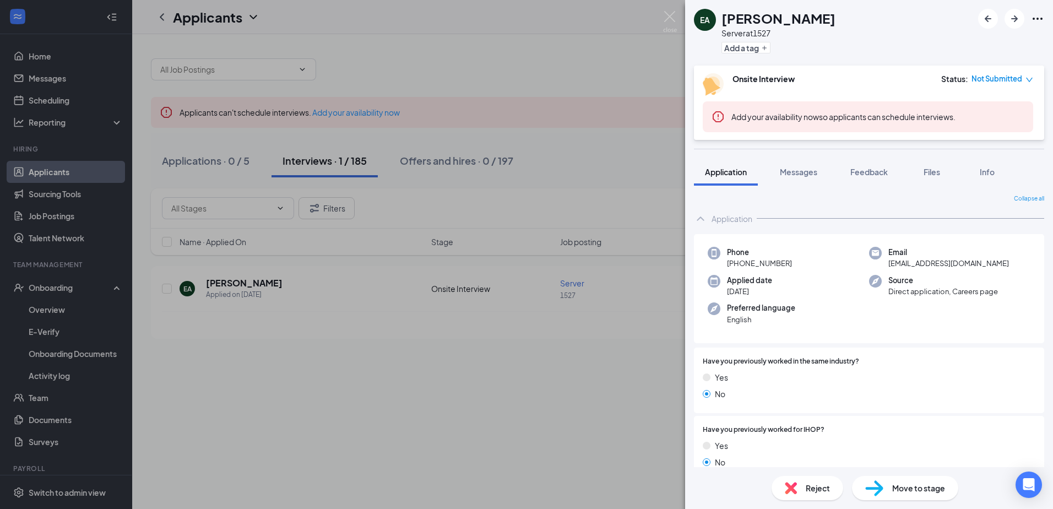
click at [1036, 17] on icon "Ellipses" at bounding box center [1037, 18] width 13 height 13
click at [968, 40] on link "View full application" at bounding box center [977, 44] width 119 height 11
click at [669, 21] on img at bounding box center [670, 21] width 14 height 21
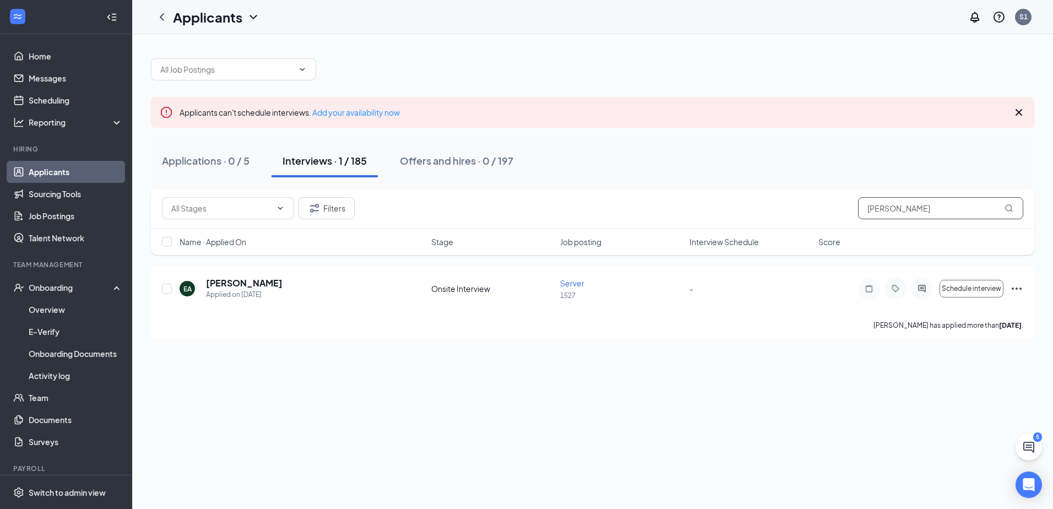
drag, startPoint x: 903, startPoint y: 206, endPoint x: 811, endPoint y: 170, distance: 98.3
click at [805, 212] on div "Filters erik" at bounding box center [592, 208] width 861 height 22
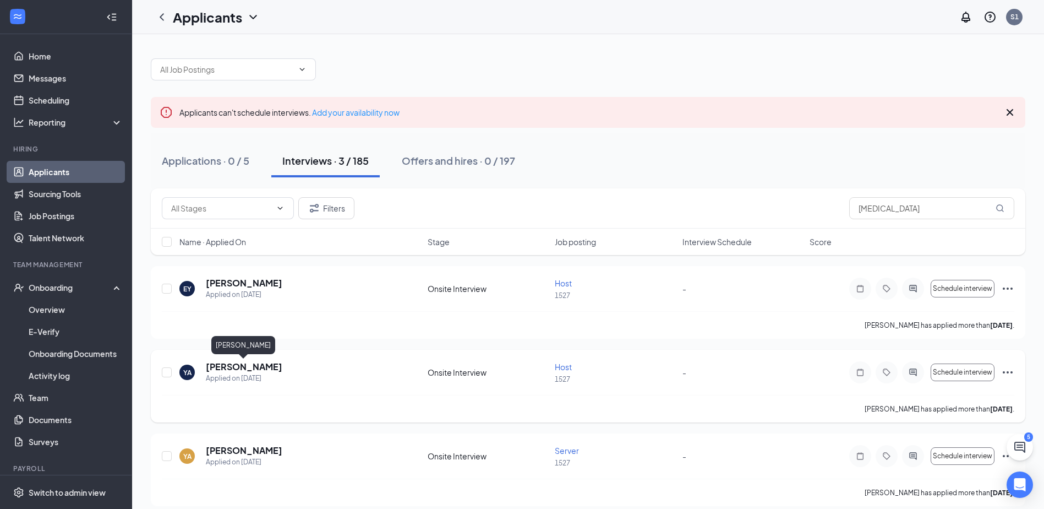
click at [264, 367] on h5 "Yazmeen Arroyo" at bounding box center [244, 367] width 77 height 12
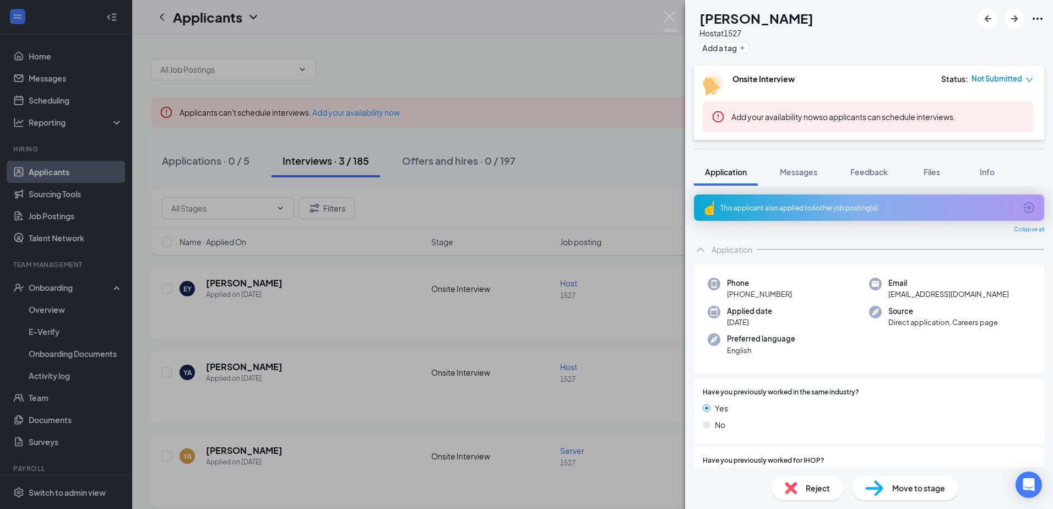
click at [1040, 14] on icon "Ellipses" at bounding box center [1037, 18] width 13 height 13
click at [976, 46] on link "View full application" at bounding box center [977, 44] width 119 height 11
click at [673, 18] on img at bounding box center [670, 21] width 14 height 21
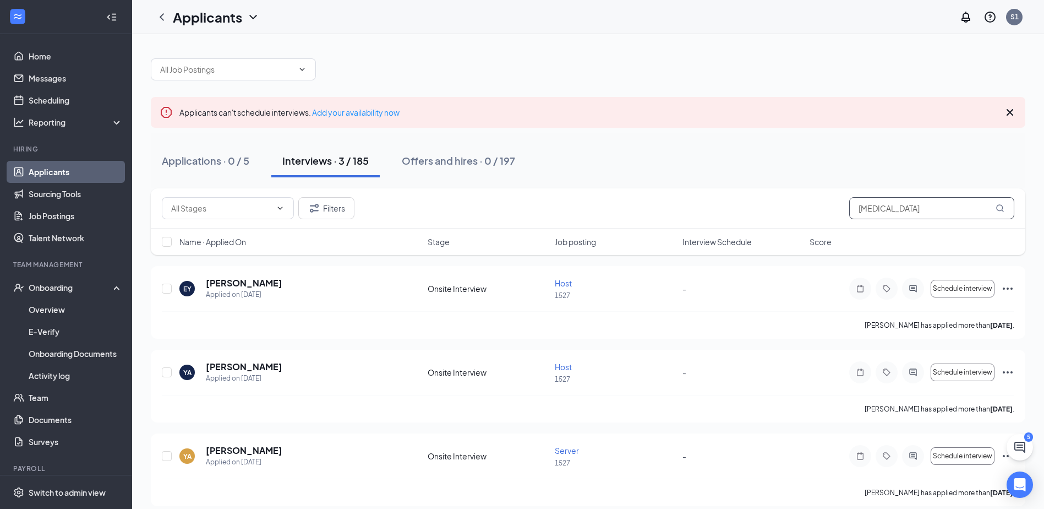
drag, startPoint x: 867, startPoint y: 214, endPoint x: 805, endPoint y: 206, distance: 62.7
click at [805, 206] on div "Filters yaz" at bounding box center [588, 208] width 853 height 22
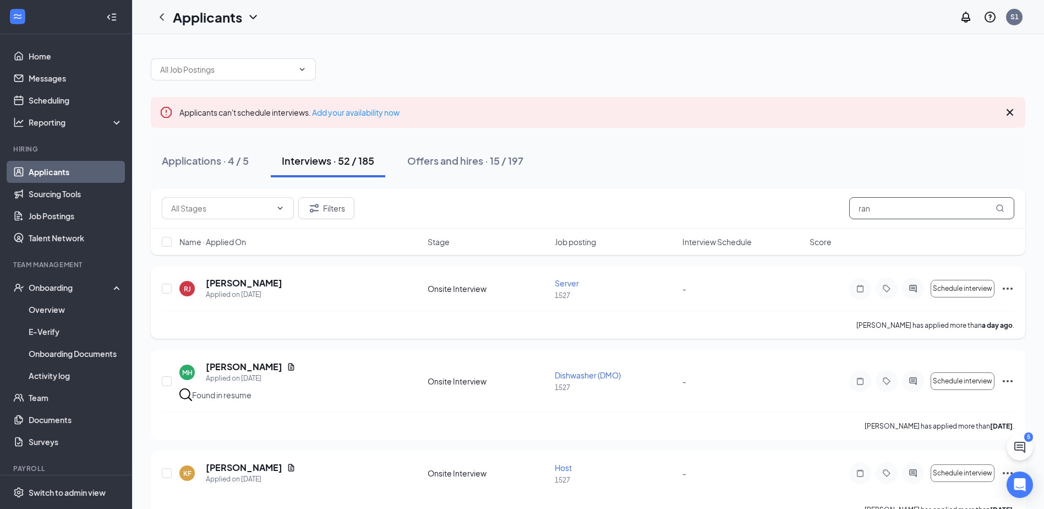
type input "ran"
click at [243, 281] on h5 "[PERSON_NAME]" at bounding box center [244, 283] width 77 height 12
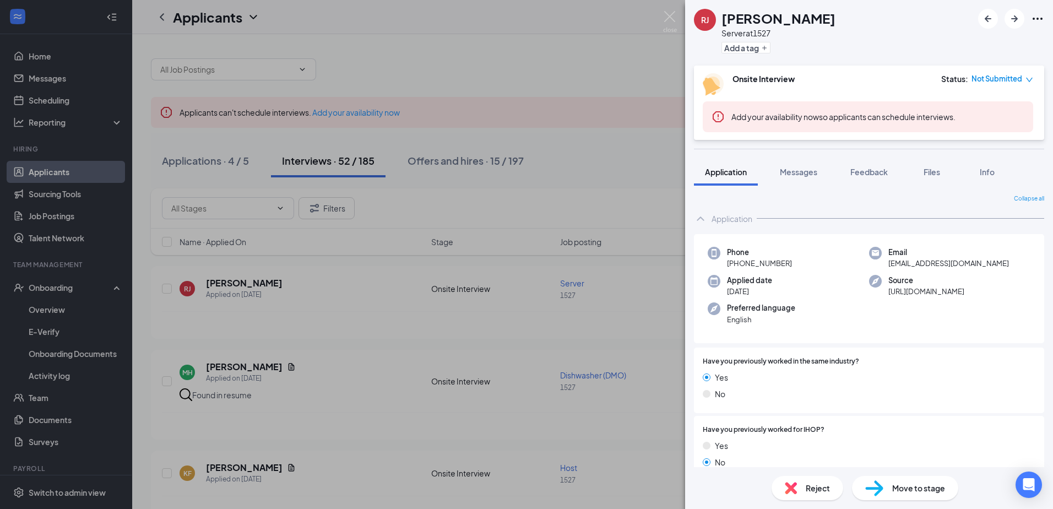
click at [1039, 20] on icon "Ellipses" at bounding box center [1037, 18] width 13 height 13
click at [1034, 17] on icon "Ellipses" at bounding box center [1037, 18] width 13 height 13
click at [985, 39] on link "View full application" at bounding box center [977, 44] width 119 height 11
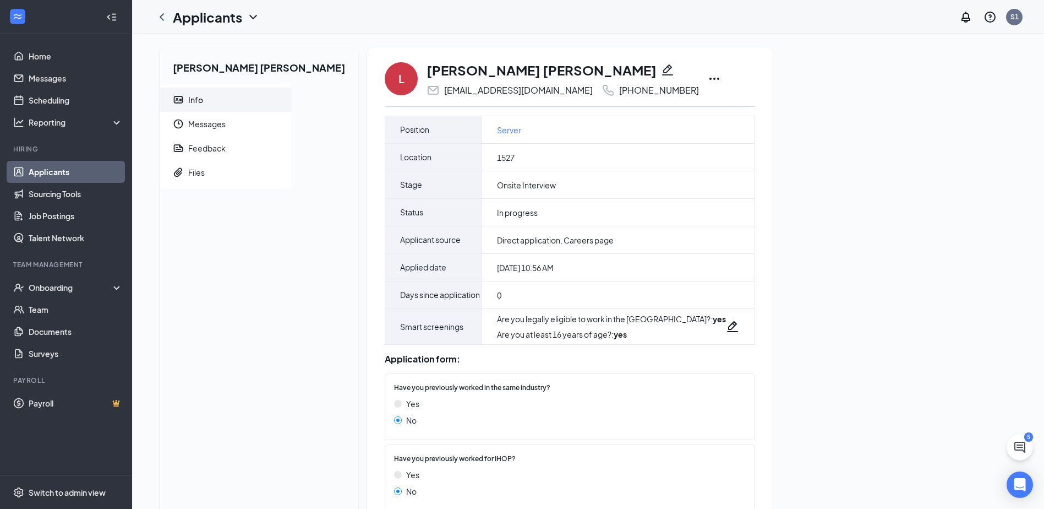
click at [708, 80] on icon "Ellipses" at bounding box center [714, 78] width 13 height 13
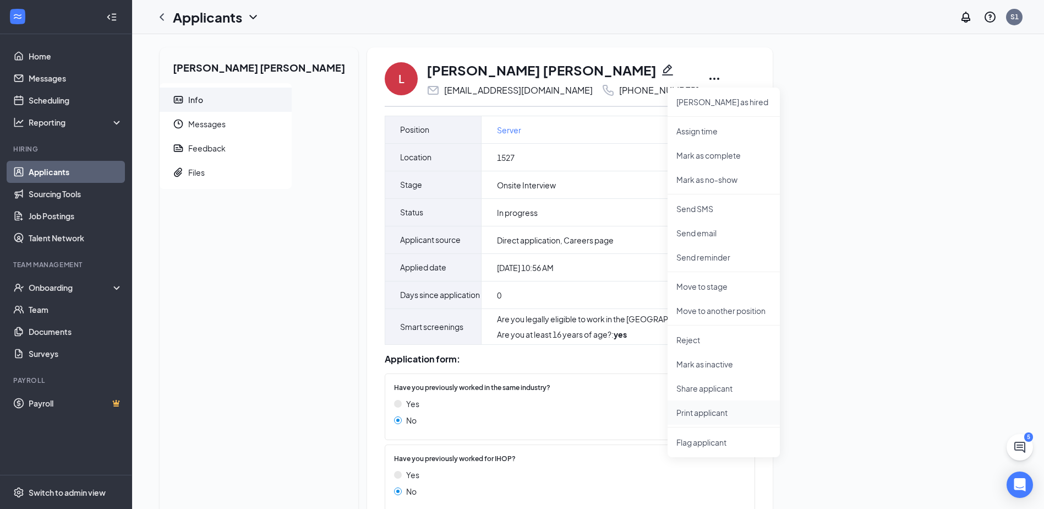
click at [677, 413] on p "Print applicant" at bounding box center [724, 412] width 95 height 11
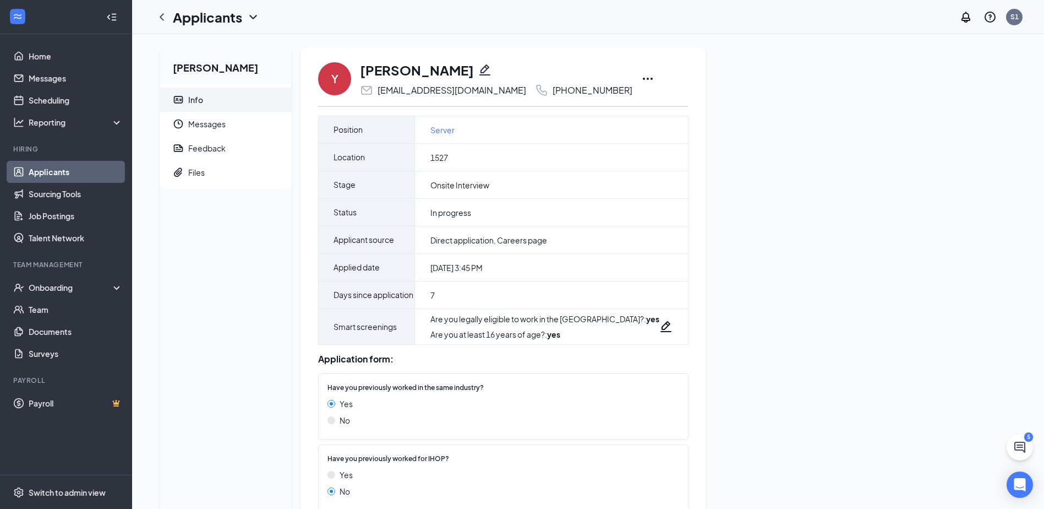
click at [641, 78] on icon "Ellipses" at bounding box center [647, 78] width 13 height 13
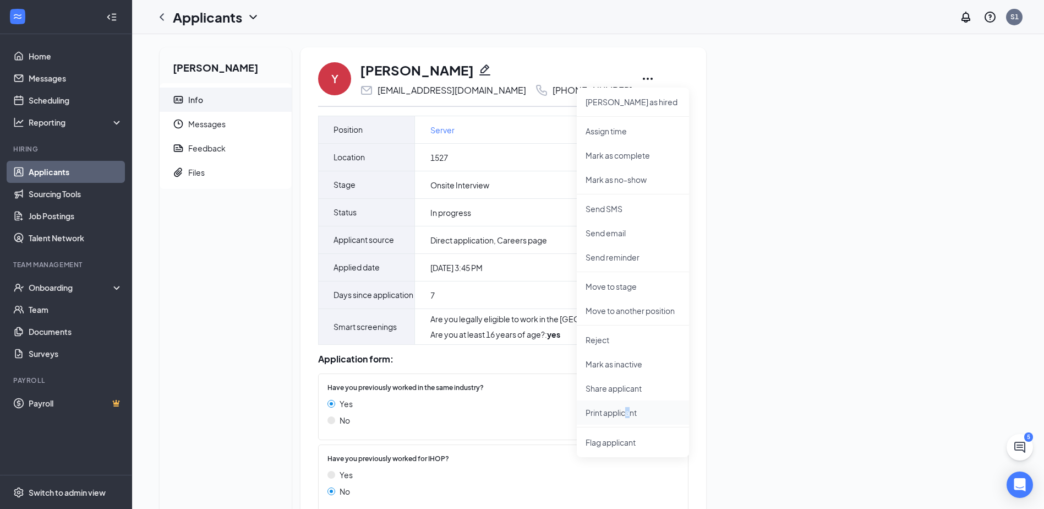
click at [629, 409] on p "Print applicant" at bounding box center [633, 412] width 95 height 11
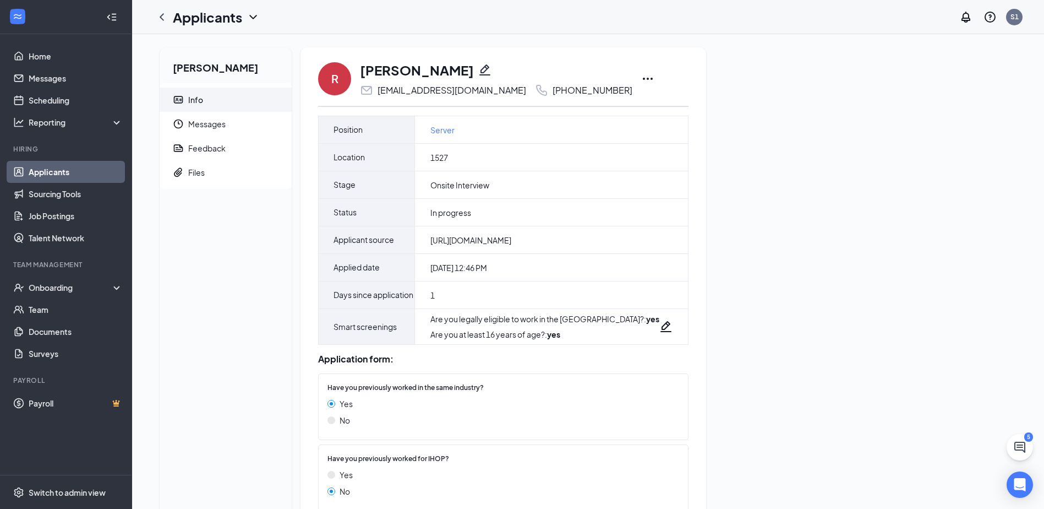
click at [641, 81] on icon "Ellipses" at bounding box center [647, 78] width 13 height 13
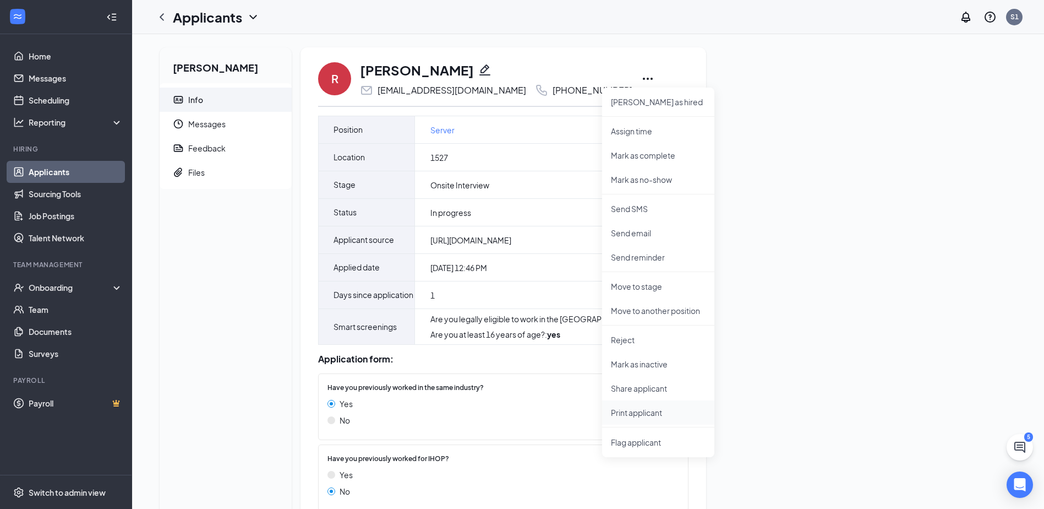
click at [657, 417] on p "Print applicant" at bounding box center [658, 412] width 95 height 11
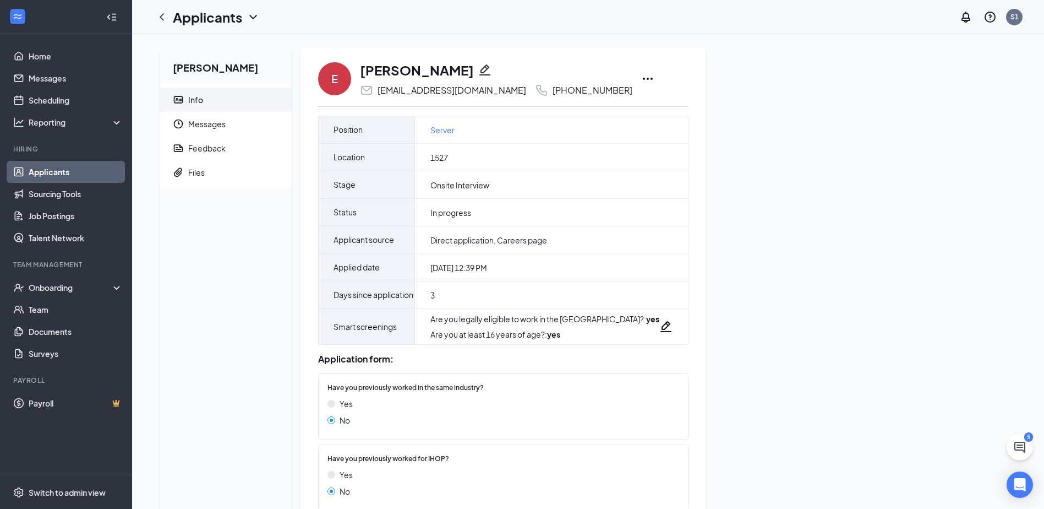
click at [653, 122] on div "[PERSON_NAME] Info Messages Feedback Files E [PERSON_NAME] [EMAIL_ADDRESS][DOMA…" at bounding box center [588, 448] width 875 height 802
click at [632, 75] on div "E [PERSON_NAME] [EMAIL_ADDRESS][DOMAIN_NAME] [PHONE_NUMBER] Position Server Loc…" at bounding box center [504, 443] width 406 height 793
click at [641, 74] on icon "Ellipses" at bounding box center [647, 78] width 13 height 13
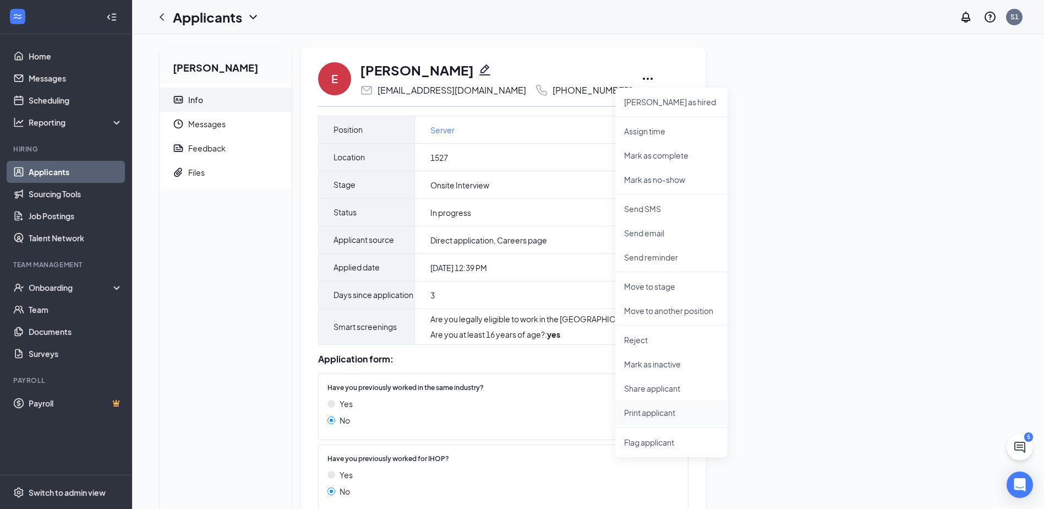
click at [651, 417] on p "Print applicant" at bounding box center [671, 412] width 95 height 11
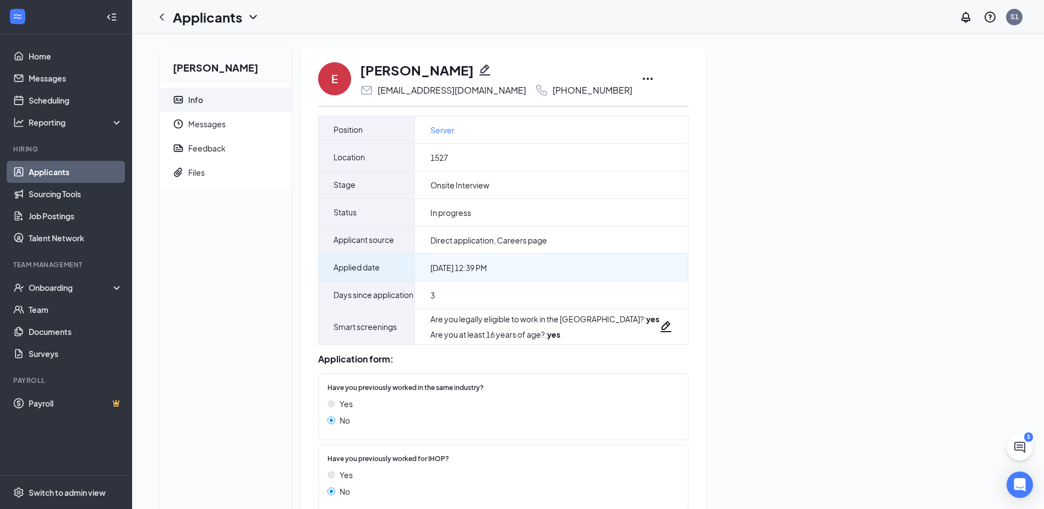
click at [325, 296] on div "Days since application" at bounding box center [367, 294] width 96 height 27
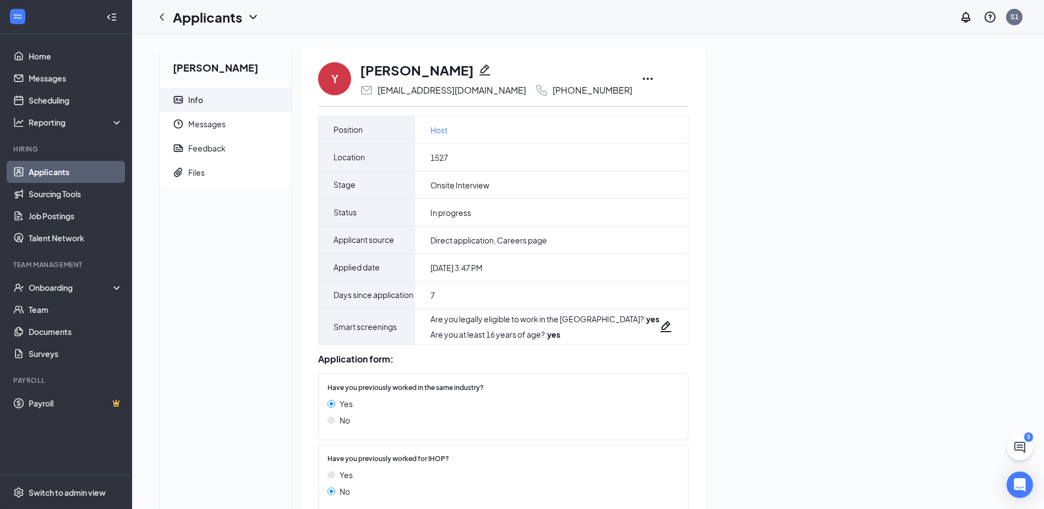
click at [641, 74] on icon "Ellipses" at bounding box center [647, 78] width 13 height 13
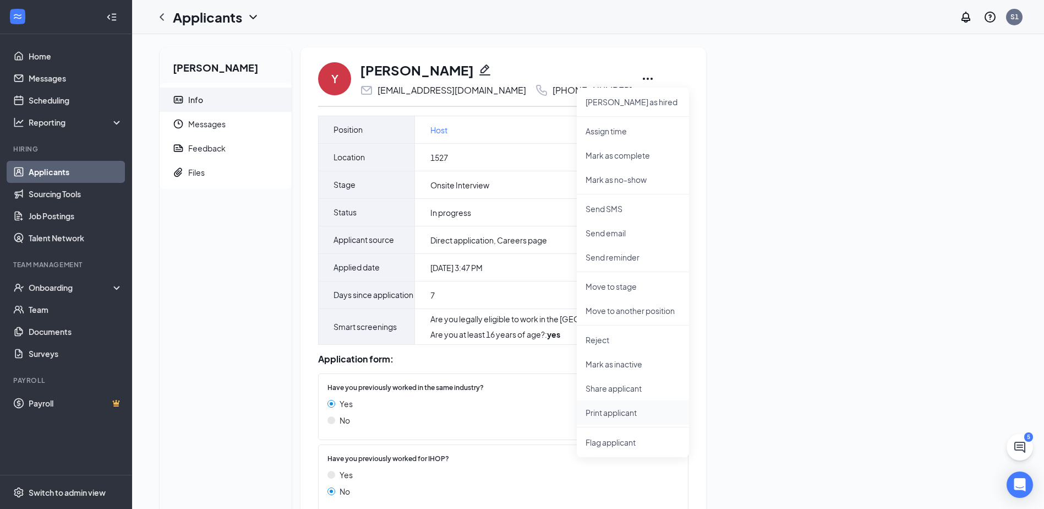
click at [625, 412] on p "Print applicant" at bounding box center [633, 412] width 95 height 11
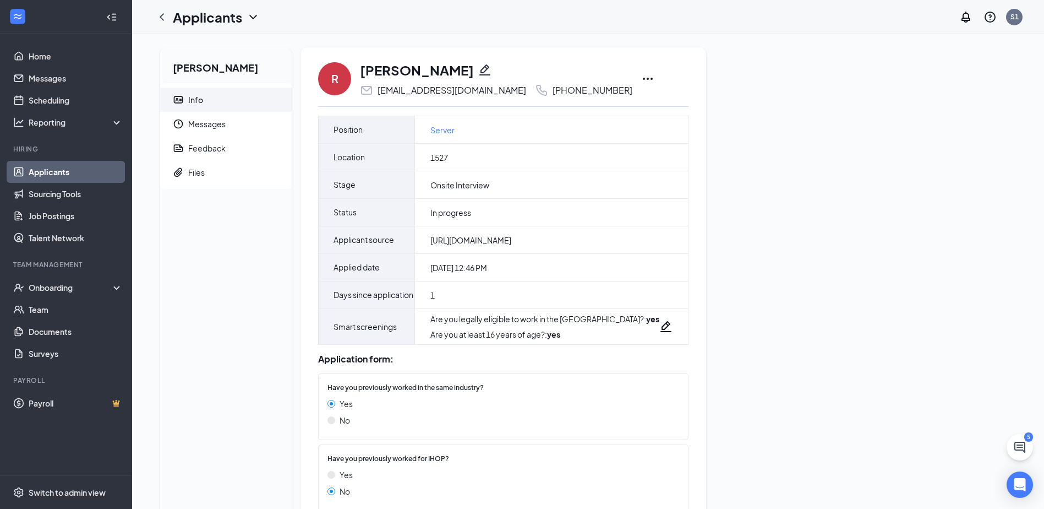
click at [641, 77] on icon "Ellipses" at bounding box center [647, 78] width 13 height 13
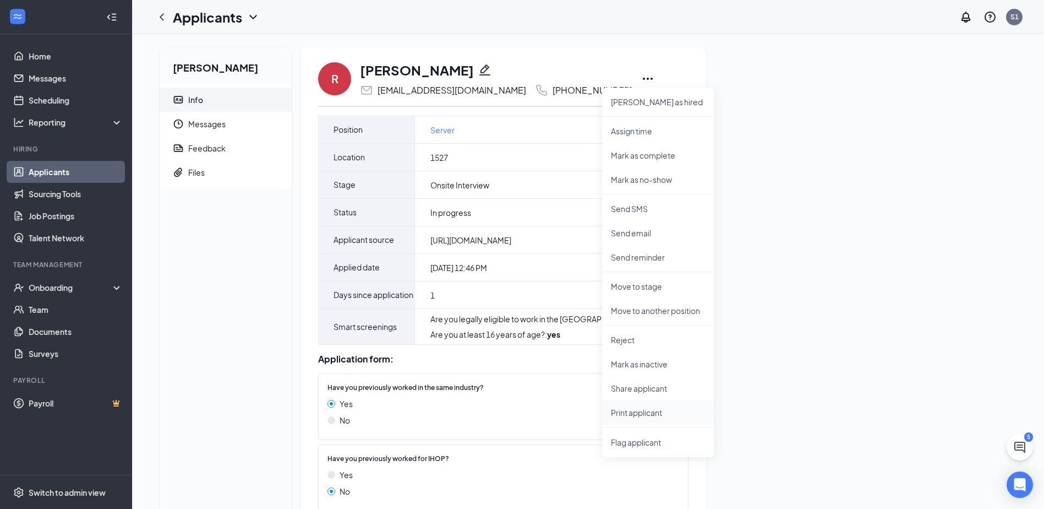
click at [652, 408] on p "Print applicant" at bounding box center [658, 412] width 95 height 11
